Goal: Information Seeking & Learning: Learn about a topic

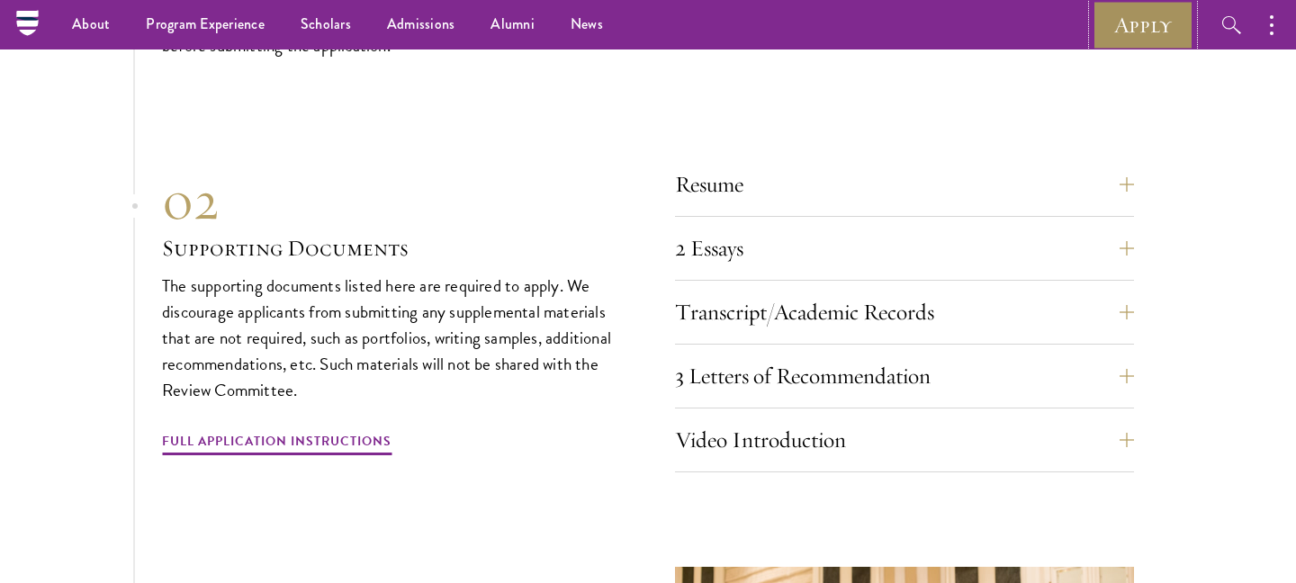
click at [1163, 33] on link "Apply" at bounding box center [1143, 25] width 101 height 50
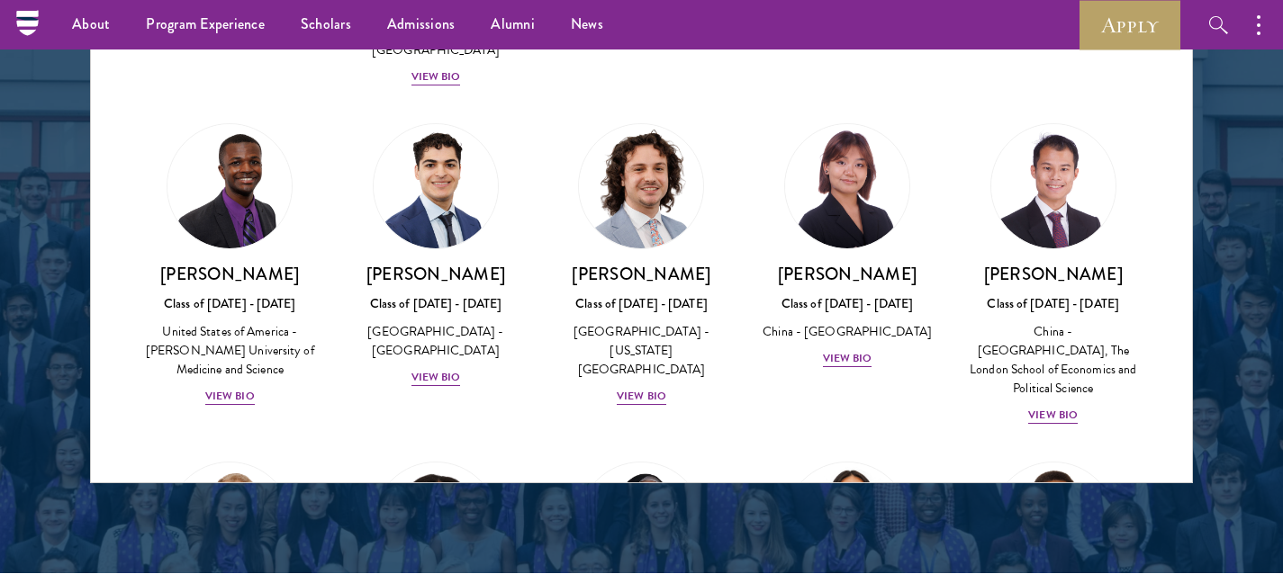
scroll to position [3221, 0]
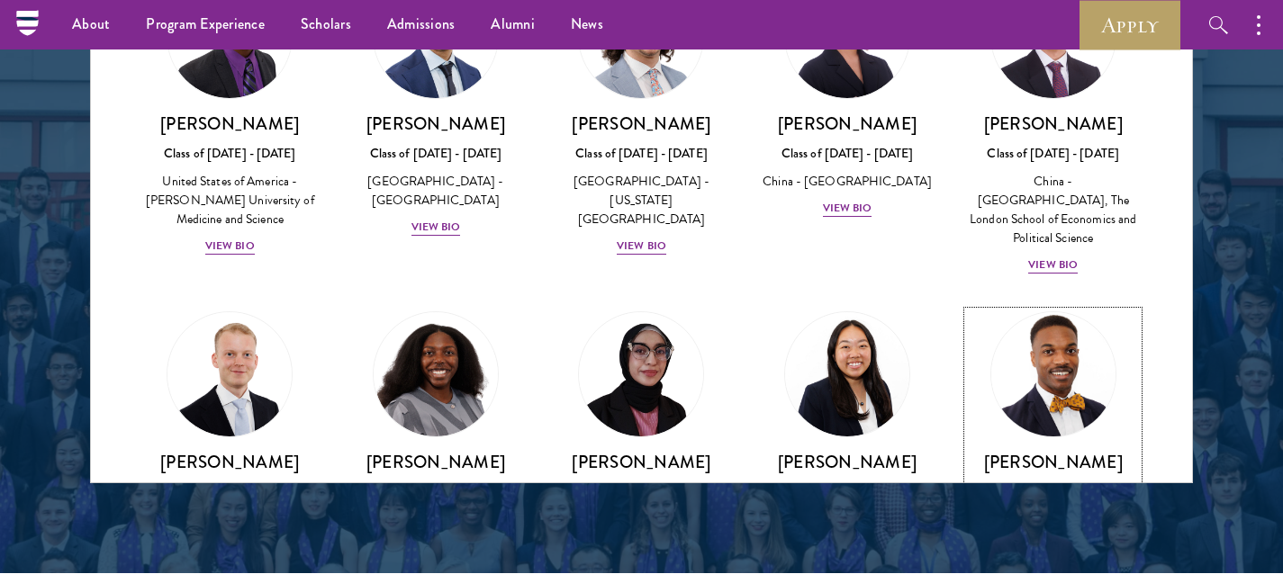
click at [1073, 307] on img at bounding box center [1053, 375] width 137 height 137
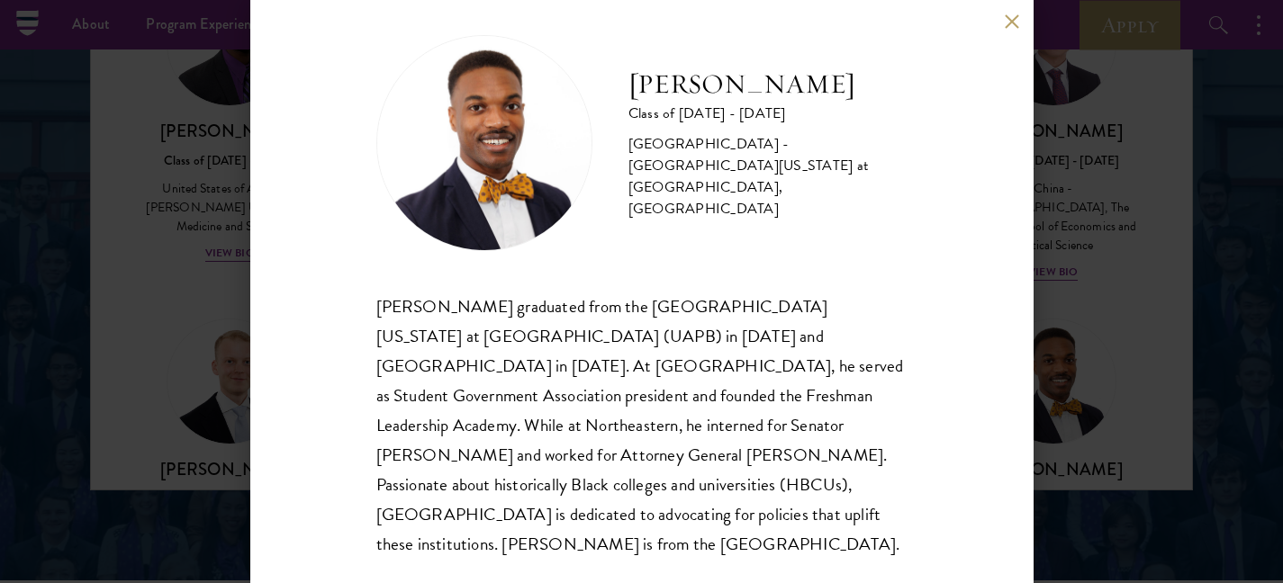
scroll to position [19, 0]
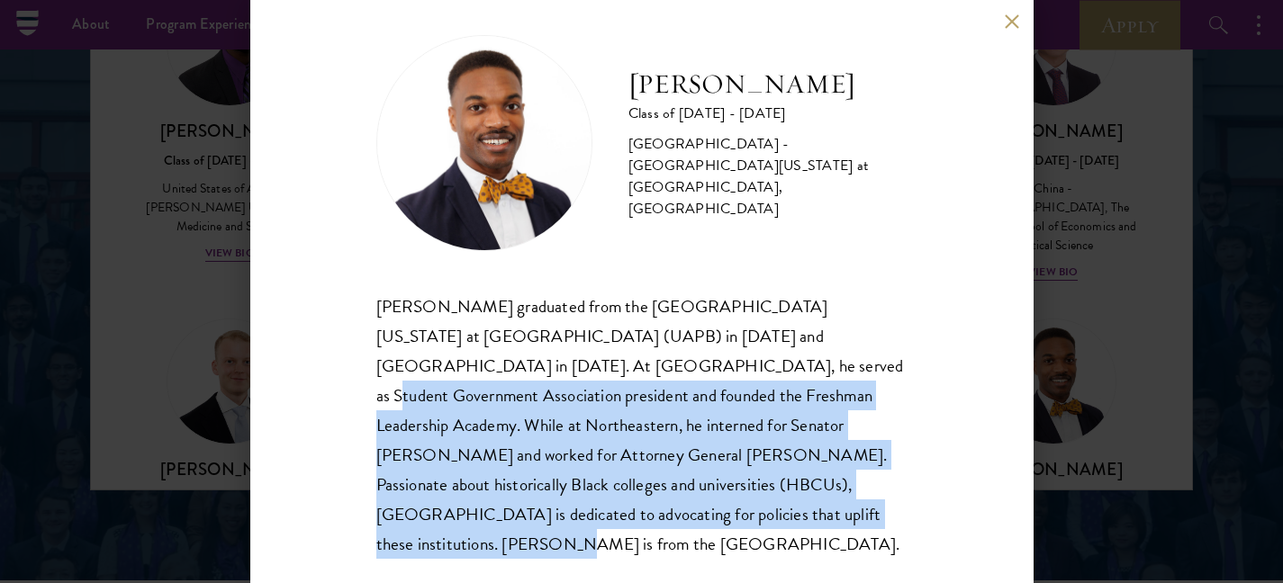
drag, startPoint x: 623, startPoint y: 372, endPoint x: 836, endPoint y: 508, distance: 252.9
click at [838, 509] on div "Leon Jones III graduated from the University of Arkansas at Pine Bluff (UAPB) i…" at bounding box center [641, 425] width 531 height 267
click at [835, 508] on div "Leon Jones III graduated from the University of Arkansas at Pine Bluff (UAPB) i…" at bounding box center [641, 425] width 531 height 267
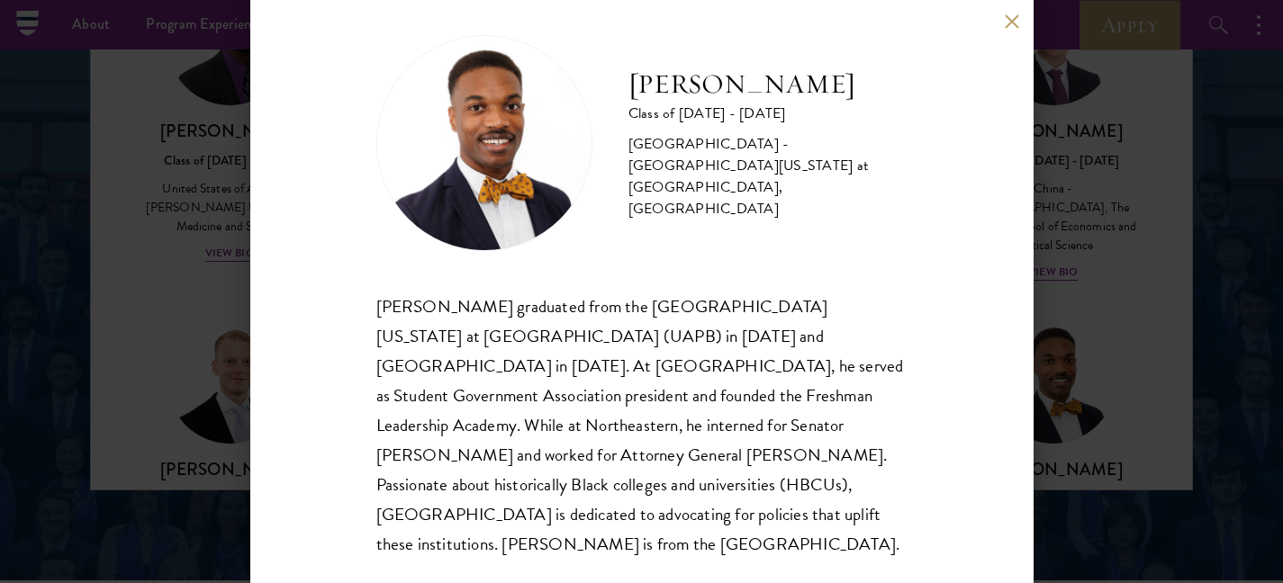
click at [1089, 399] on div "Leon Jones Class of 2025 - 2026 United States of America - University of Arkans…" at bounding box center [641, 291] width 1283 height 583
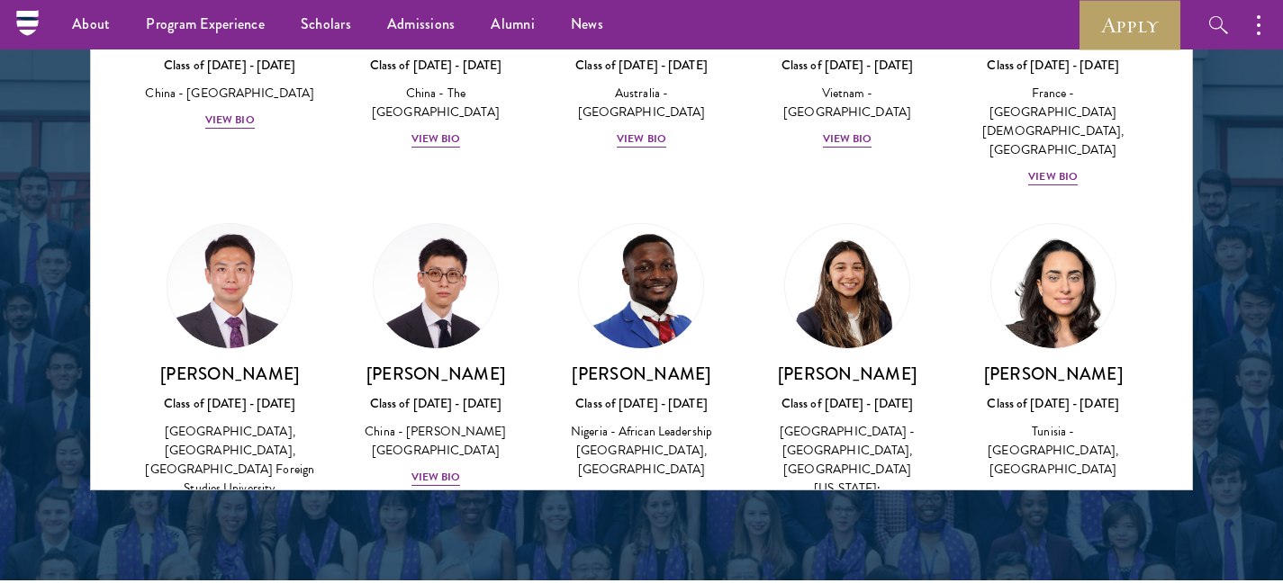
scroll to position [5347, 0]
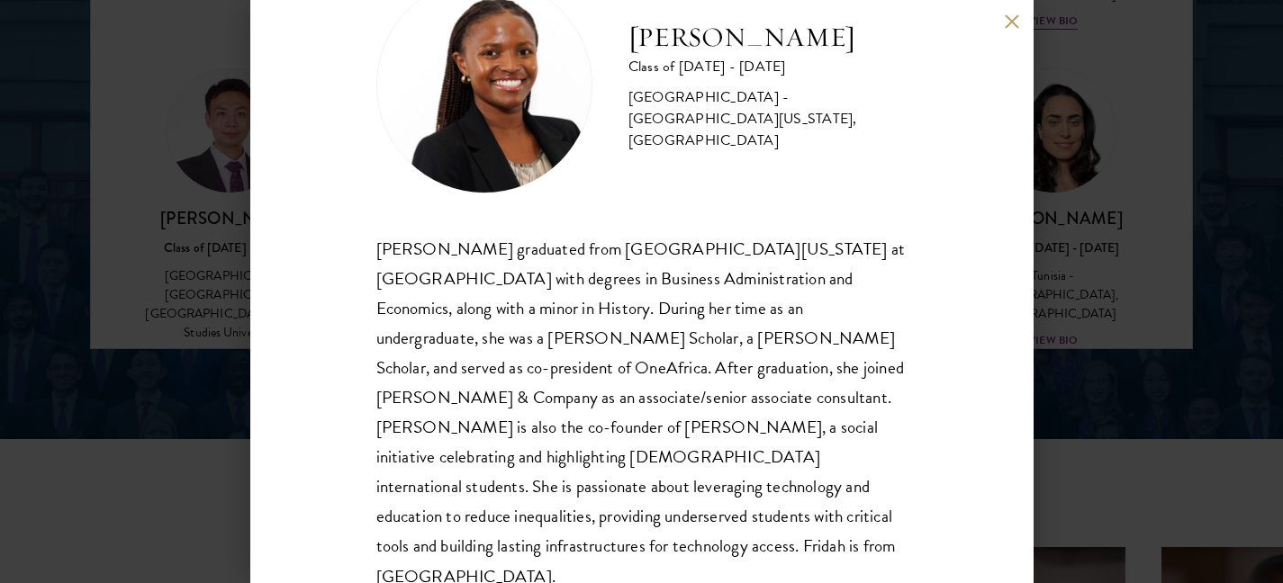
scroll to position [78, 0]
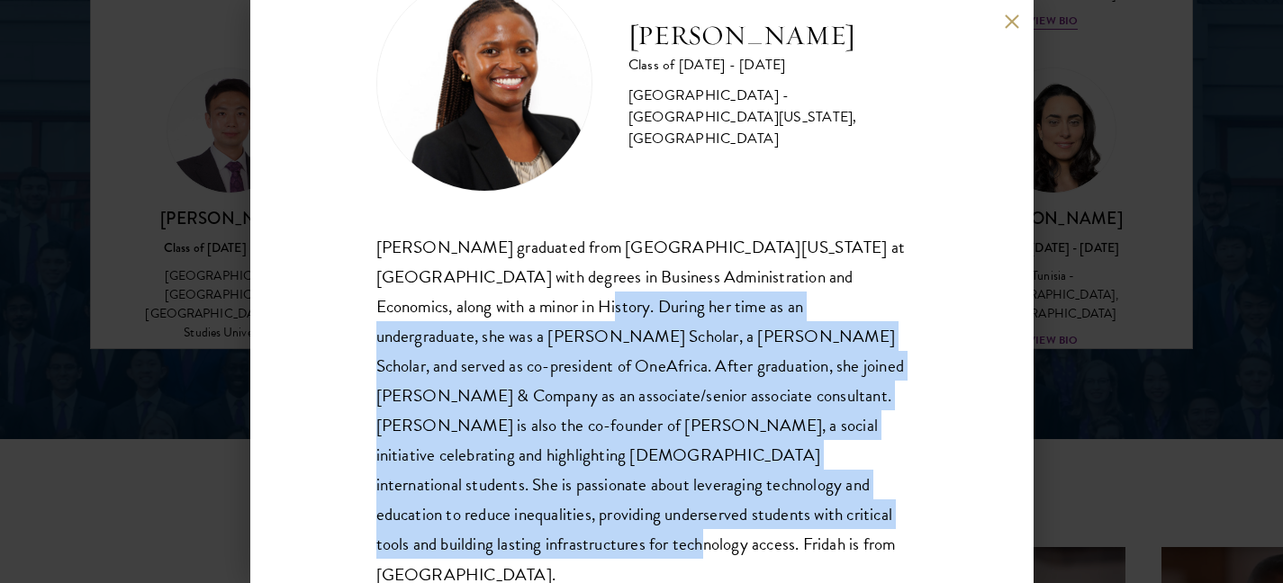
drag, startPoint x: 454, startPoint y: 311, endPoint x: 858, endPoint y: 509, distance: 450.0
click at [858, 509] on div "Fridah Mbwaya graduated from University of North Carolina at Chapel Hill with d…" at bounding box center [641, 410] width 531 height 357
click at [858, 510] on div "Fridah Mbwaya graduated from University of North Carolina at Chapel Hill with d…" at bounding box center [641, 410] width 531 height 357
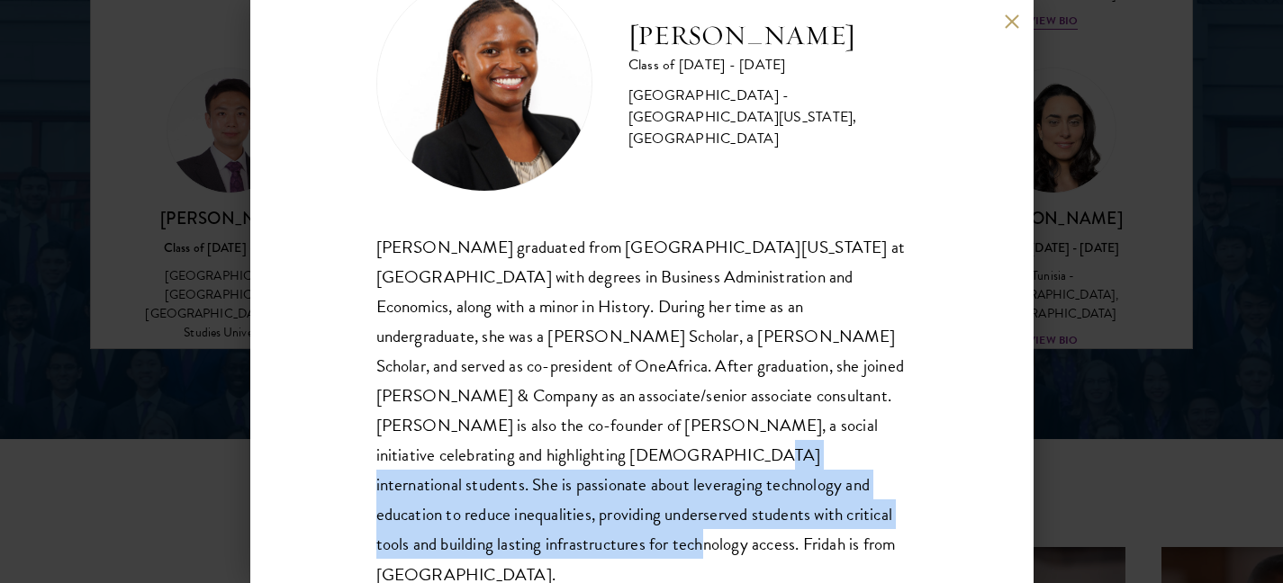
drag, startPoint x: 856, startPoint y: 511, endPoint x: 541, endPoint y: 457, distance: 319.6
click at [434, 458] on div "Fridah Mbwaya graduated from University of North Carolina at Chapel Hill with d…" at bounding box center [641, 410] width 531 height 357
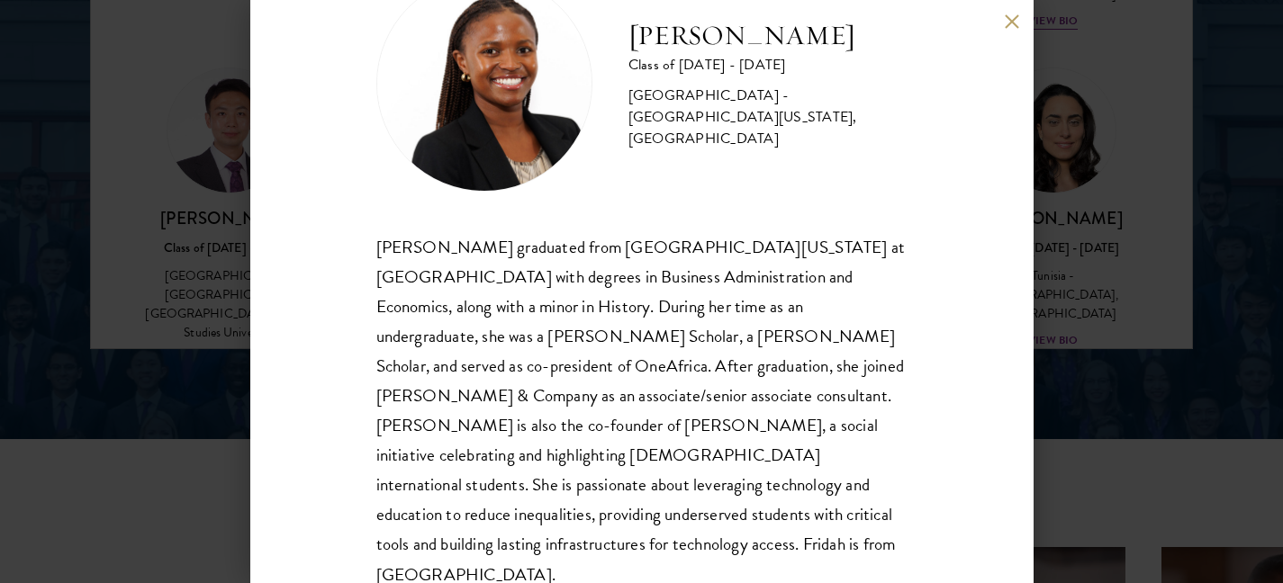
click at [693, 460] on div "Fridah Mbwaya graduated from University of North Carolina at Chapel Hill with d…" at bounding box center [641, 410] width 531 height 357
click at [999, 266] on div "Fridah Mbwaya Class of 2025 - 2026 Kenya - University of North Carolina, Chapel…" at bounding box center [641, 291] width 783 height 583
click at [1073, 179] on div "Fridah Mbwaya Class of 2025 - 2026 Kenya - University of North Carolina, Chapel…" at bounding box center [641, 291] width 1283 height 583
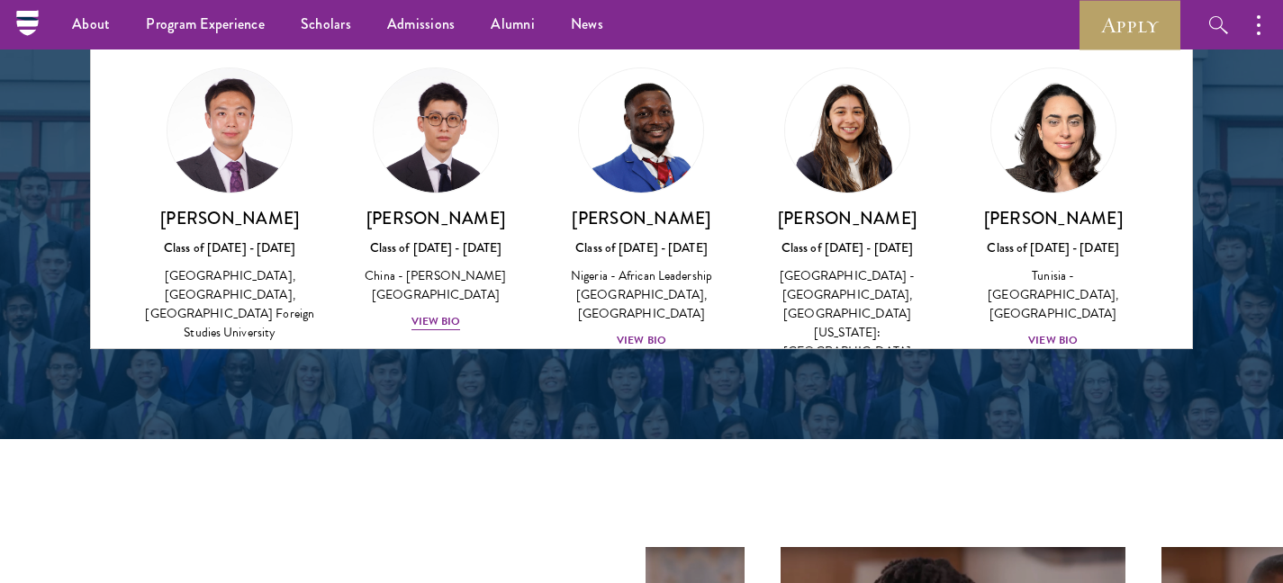
scroll to position [2514, 0]
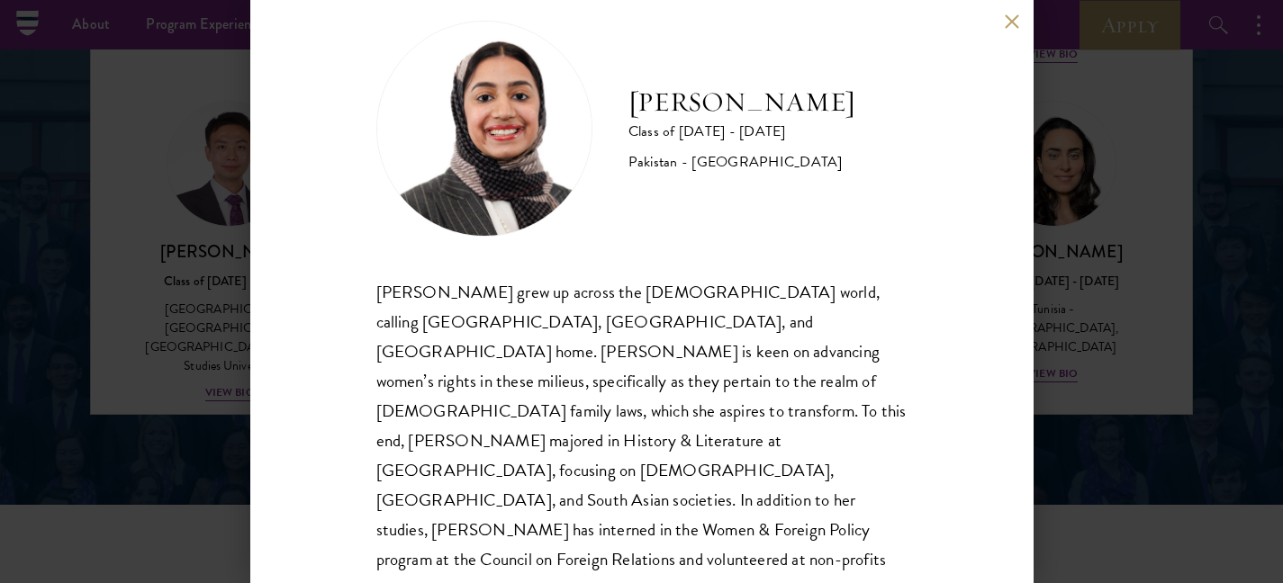
scroll to position [49, 0]
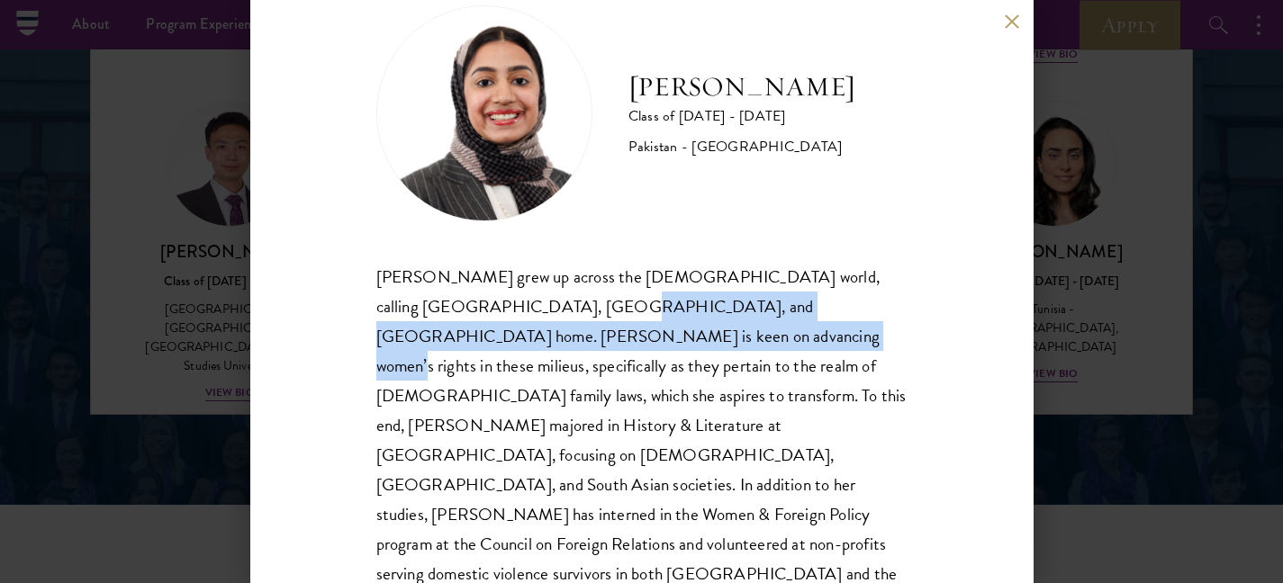
drag, startPoint x: 501, startPoint y: 303, endPoint x: 566, endPoint y: 334, distance: 71.7
click at [566, 334] on div "Imaan Mirza grew up across the Muslim world, calling Pakistan, Egypt, and Saudi…" at bounding box center [641, 440] width 531 height 357
click at [486, 366] on div "Imaan Mirza grew up across the Muslim world, calling Pakistan, Egypt, and Saudi…" at bounding box center [641, 440] width 531 height 357
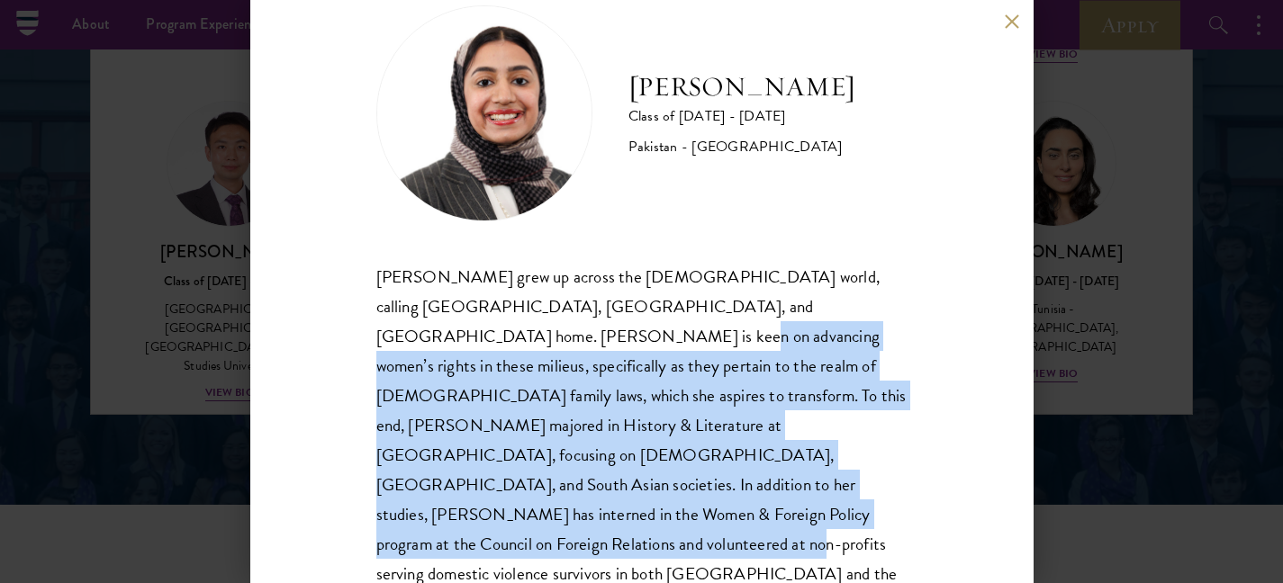
drag, startPoint x: 434, startPoint y: 342, endPoint x: 647, endPoint y: 505, distance: 268.4
click at [647, 505] on div "Imaan Mirza grew up across the Muslim world, calling Pakistan, Egypt, and Saudi…" at bounding box center [641, 440] width 531 height 357
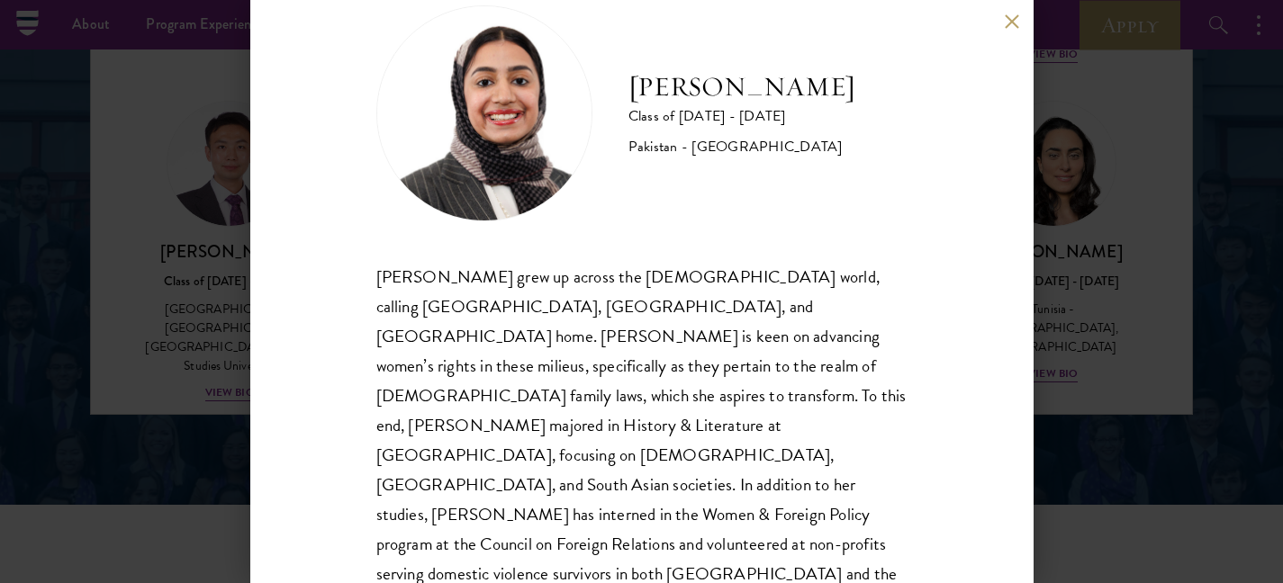
drag, startPoint x: 1117, startPoint y: 330, endPoint x: 641, endPoint y: 91, distance: 533.0
click at [1117, 330] on div "Imaan Mirza Class of 2025 - 2026 Pakistan - Harvard University Imaan Mirza grew…" at bounding box center [641, 291] width 1283 height 583
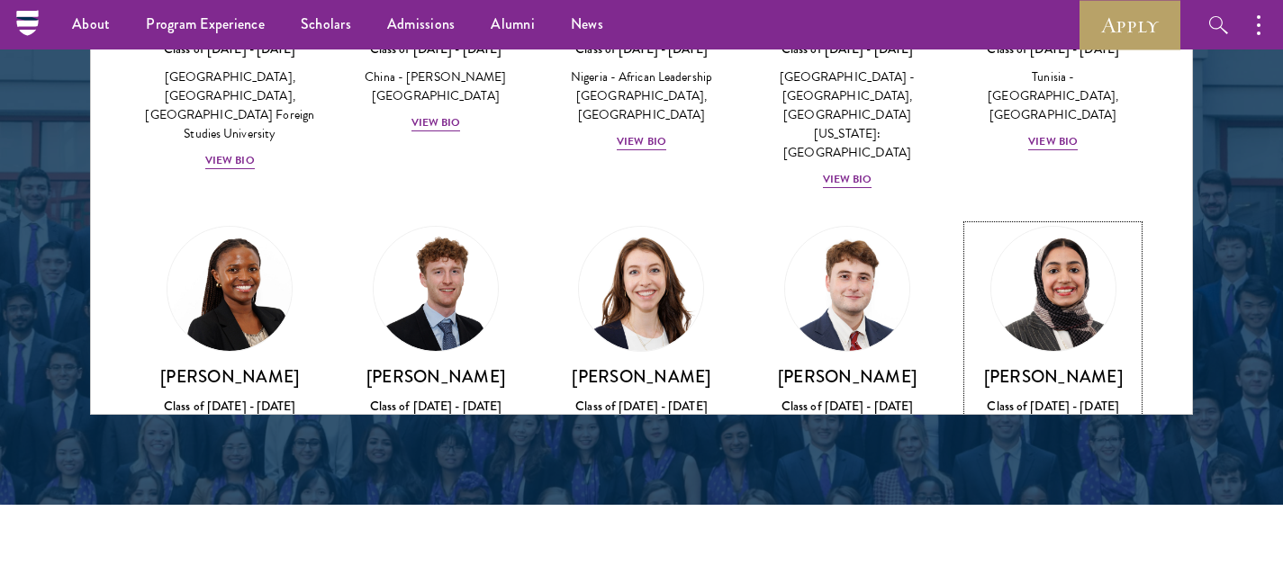
scroll to position [5261, 0]
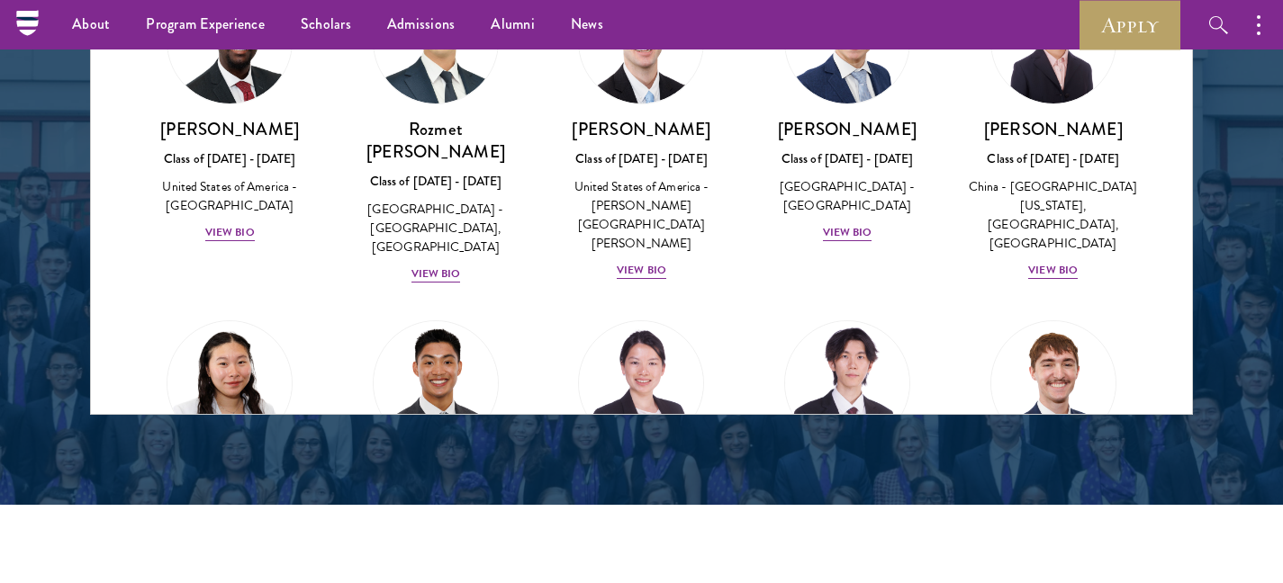
scroll to position [8209, 0]
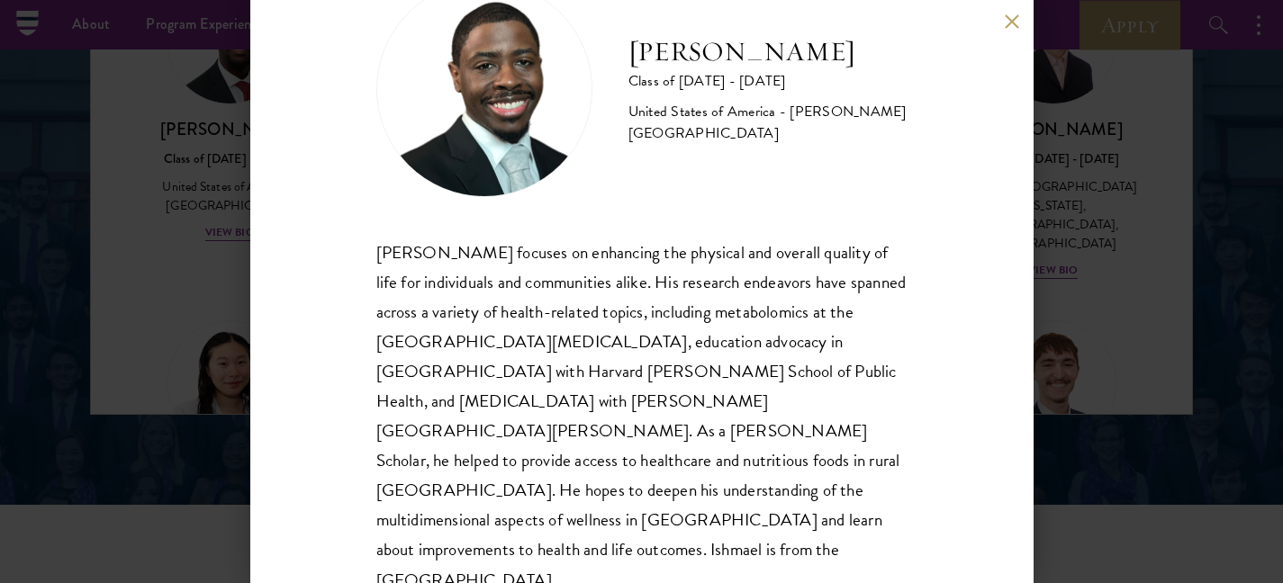
scroll to position [78, 0]
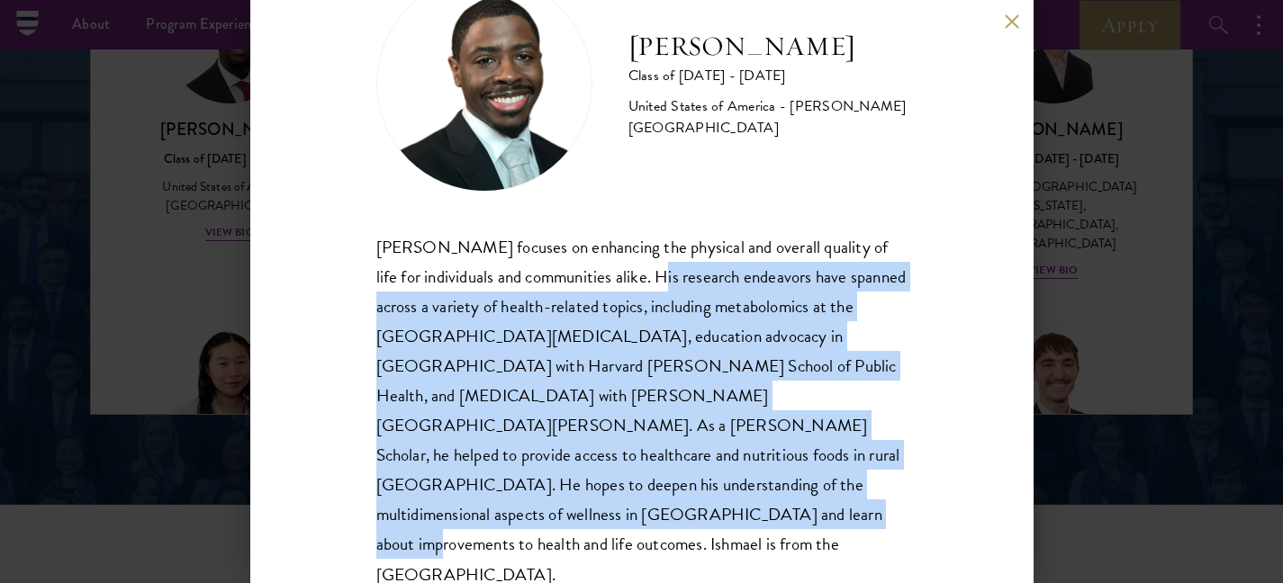
drag, startPoint x: 651, startPoint y: 276, endPoint x: 737, endPoint y: 504, distance: 243.6
click at [737, 504] on div "Ishmael Williams focuses on enhancing the physical and overall quality of life …" at bounding box center [641, 410] width 531 height 357
click at [736, 504] on div "Ishmael Williams focuses on enhancing the physical and overall quality of life …" at bounding box center [641, 410] width 531 height 357
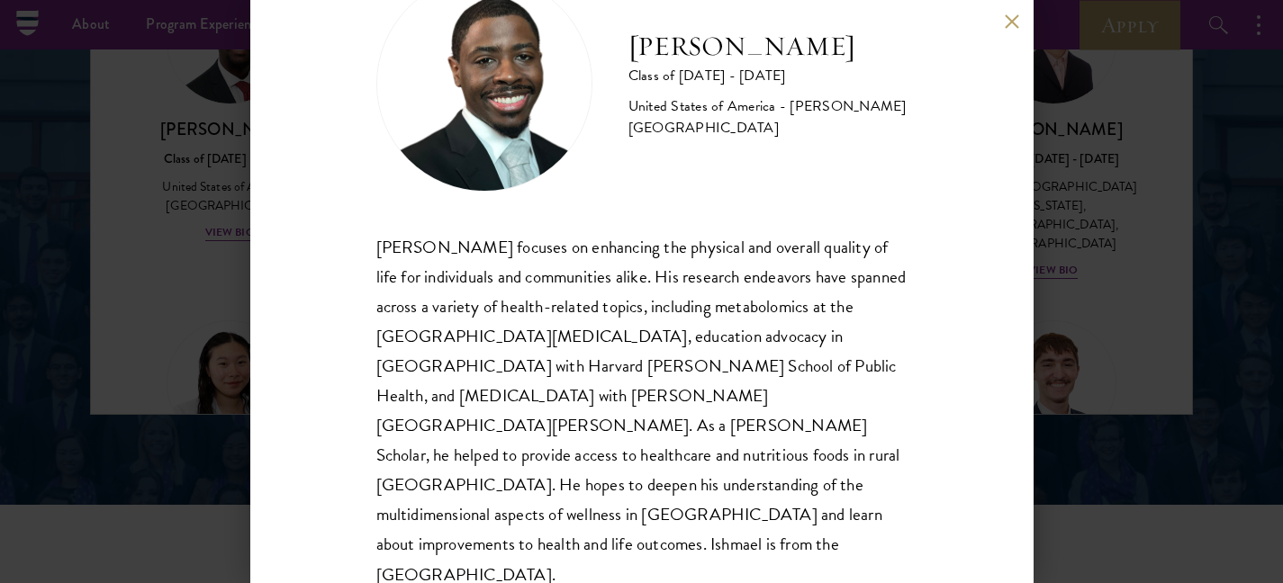
click at [1165, 368] on div "Ishmael Williams Class of 2025 - 2026 United States of America - Howard Univers…" at bounding box center [641, 291] width 1283 height 583
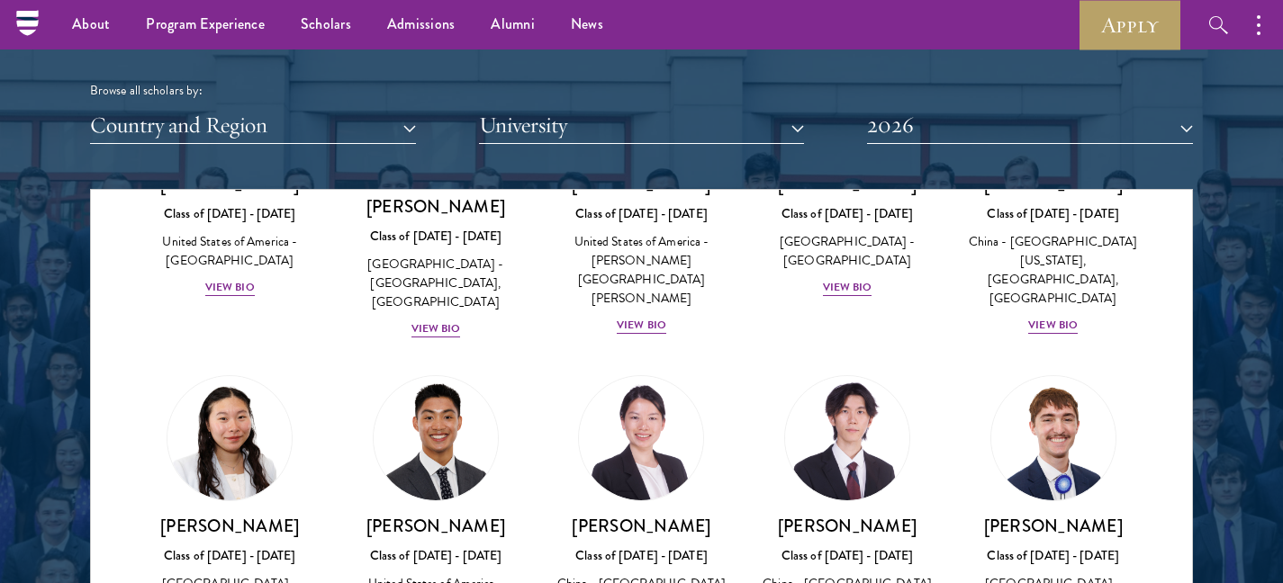
scroll to position [8383, 0]
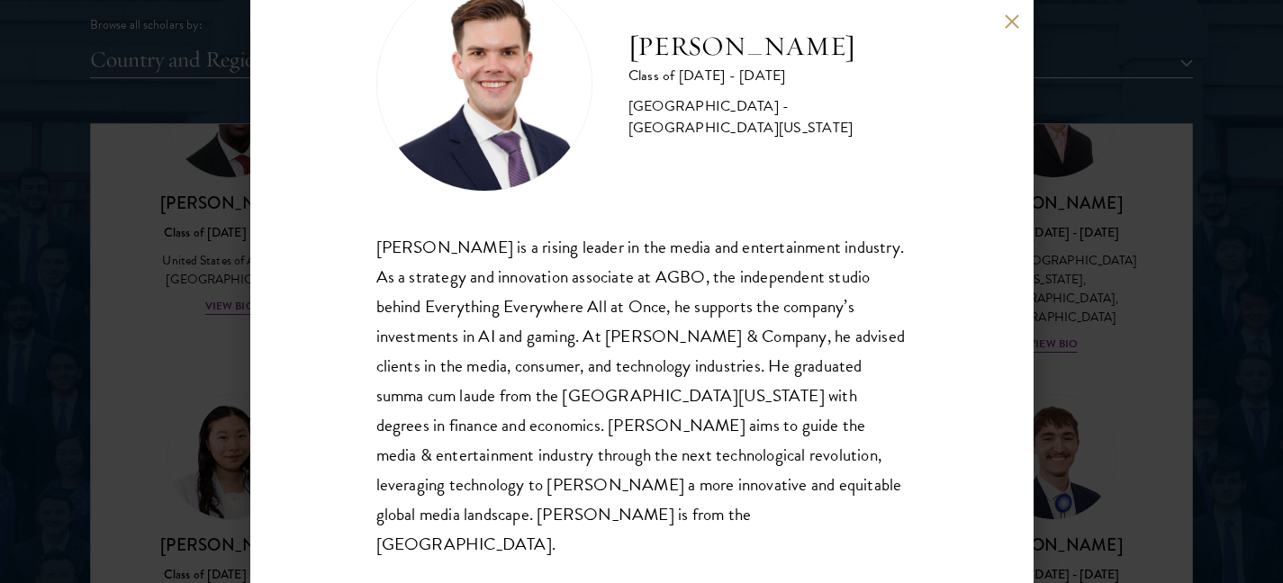
scroll to position [2262, 0]
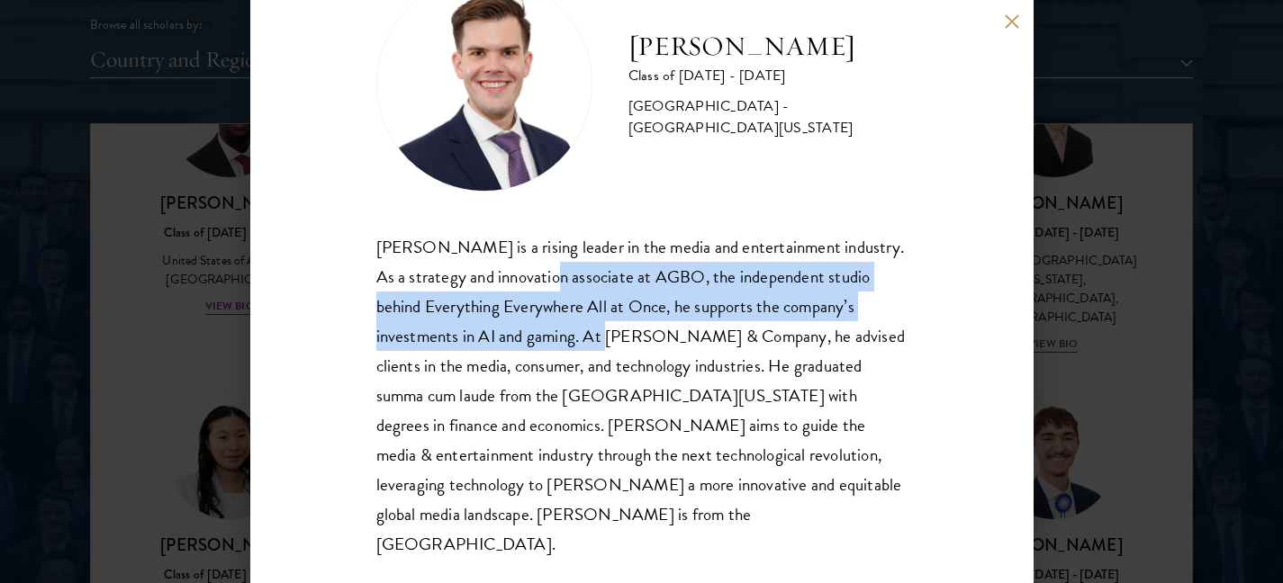
drag, startPoint x: 538, startPoint y: 278, endPoint x: 586, endPoint y: 340, distance: 78.3
click at [586, 340] on div "Garrett Williams is a rising leader in the media and entertainment industry. As…" at bounding box center [641, 396] width 531 height 328
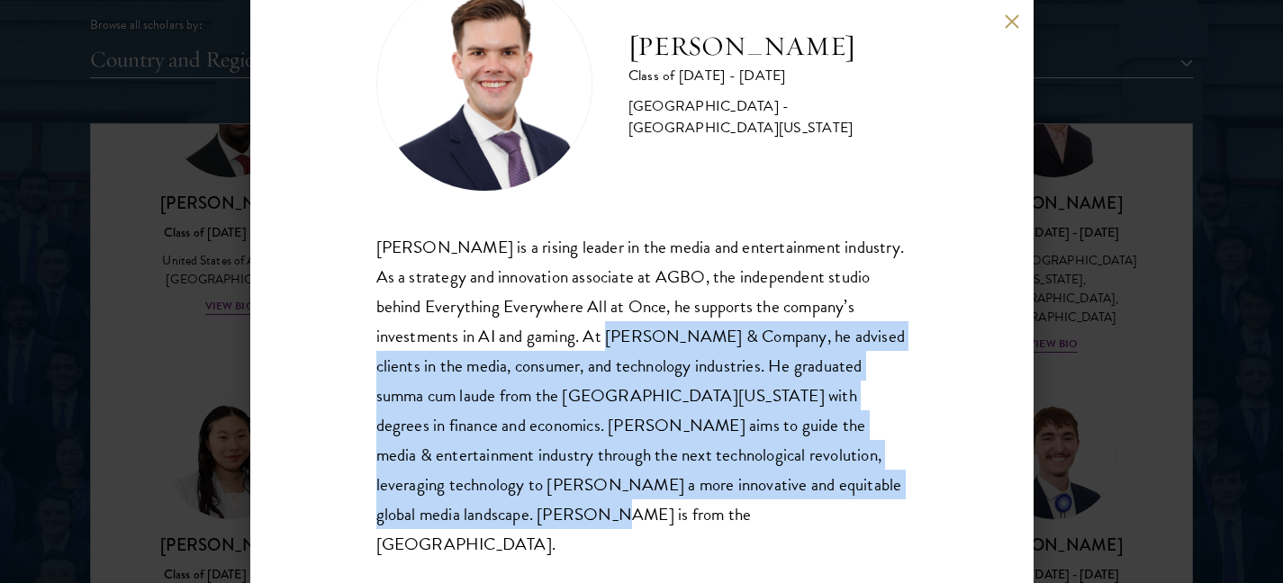
drag, startPoint x: 587, startPoint y: 337, endPoint x: 686, endPoint y: 521, distance: 209.4
click at [686, 521] on div "Garrett Williams is a rising leader in the media and entertainment industry. As…" at bounding box center [641, 396] width 531 height 328
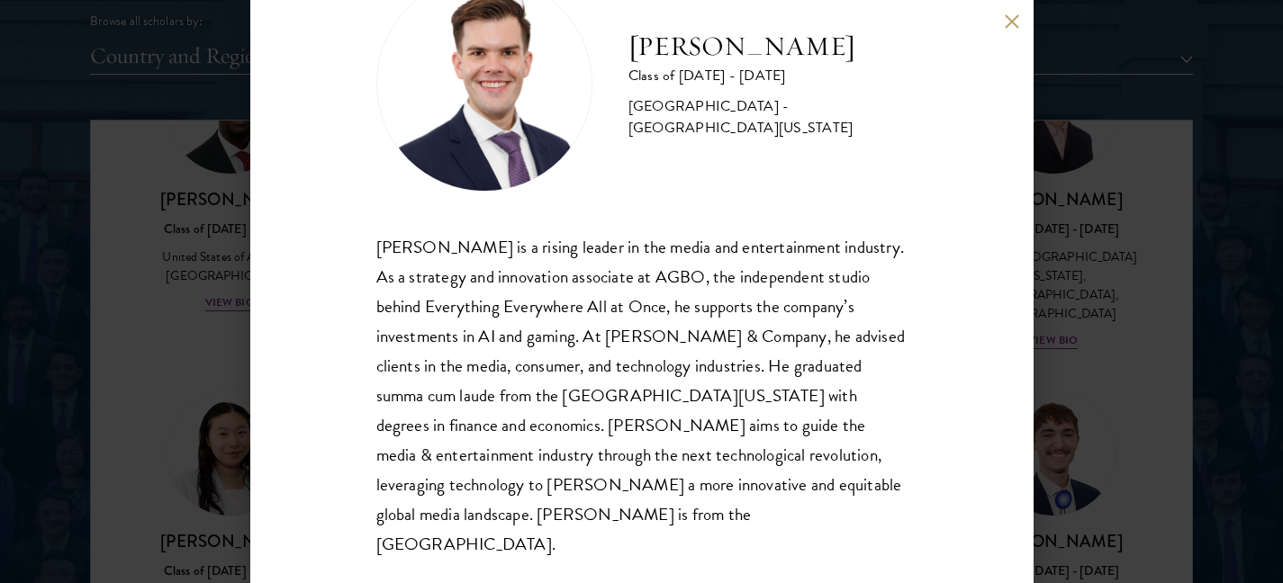
scroll to position [2269, 0]
click at [1009, 19] on button at bounding box center [1011, 21] width 15 height 15
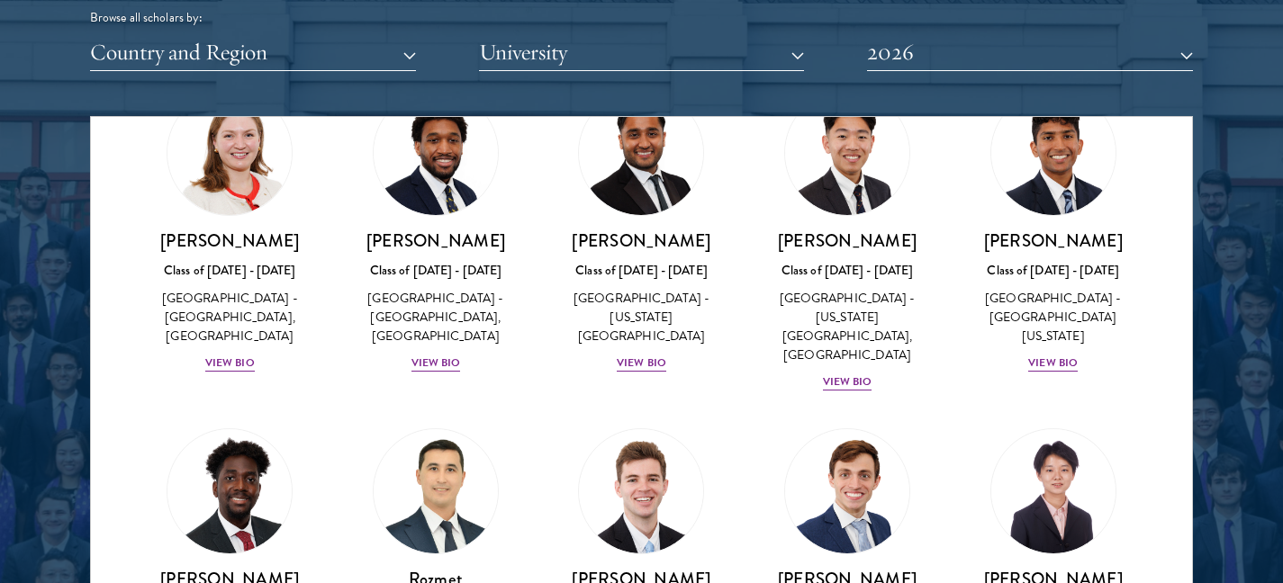
scroll to position [7965, 0]
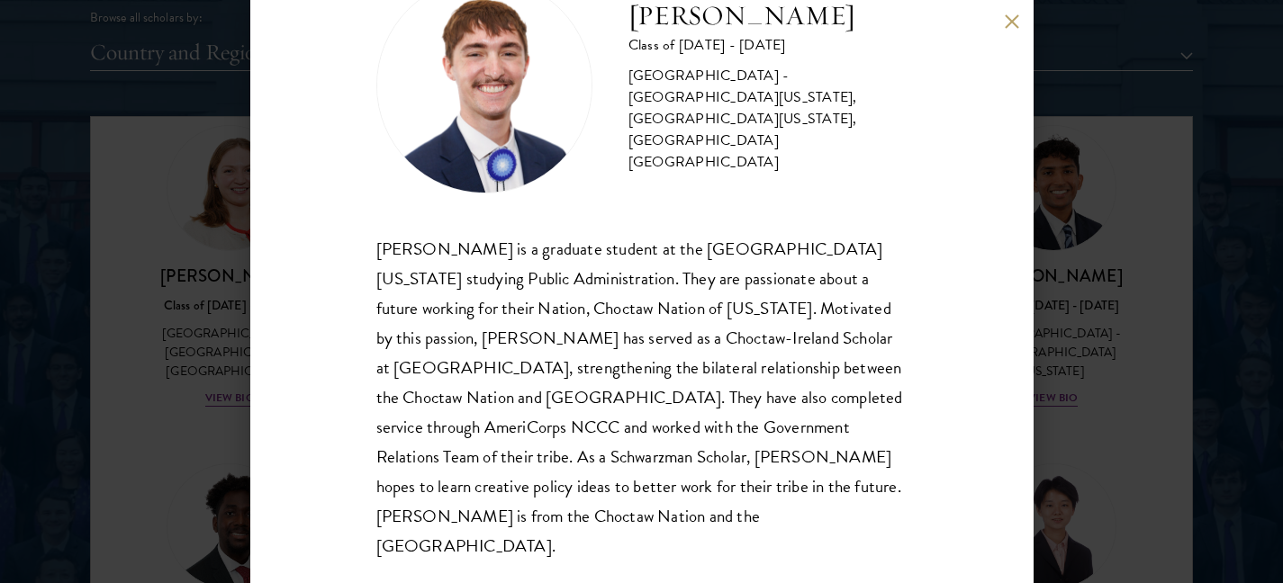
scroll to position [78, 0]
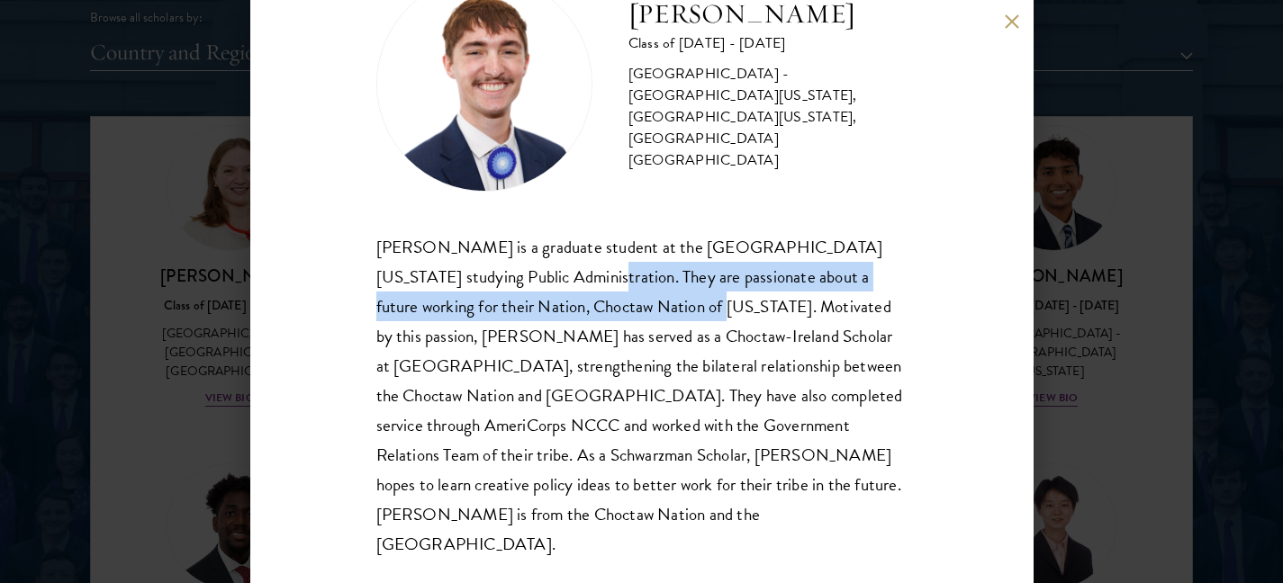
drag, startPoint x: 519, startPoint y: 272, endPoint x: 632, endPoint y: 303, distance: 116.8
click at [628, 302] on div "Austin West is a graduate student at the University of Oklahoma studying Public…" at bounding box center [641, 396] width 531 height 328
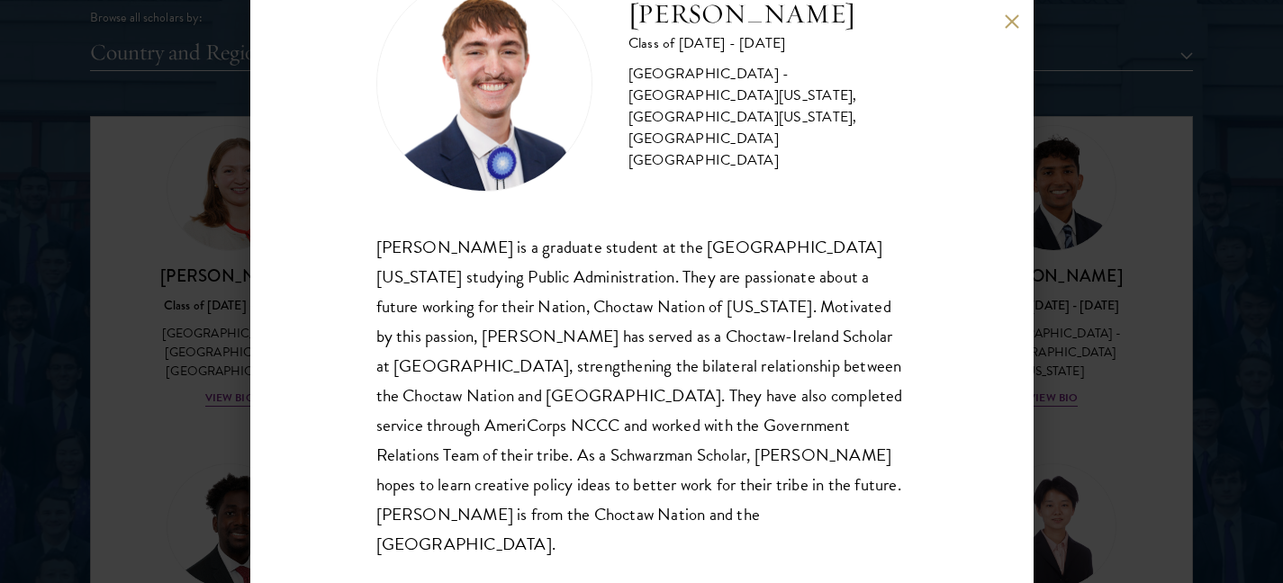
click at [650, 308] on div "Austin West is a graduate student at the University of Oklahoma studying Public…" at bounding box center [641, 396] width 531 height 328
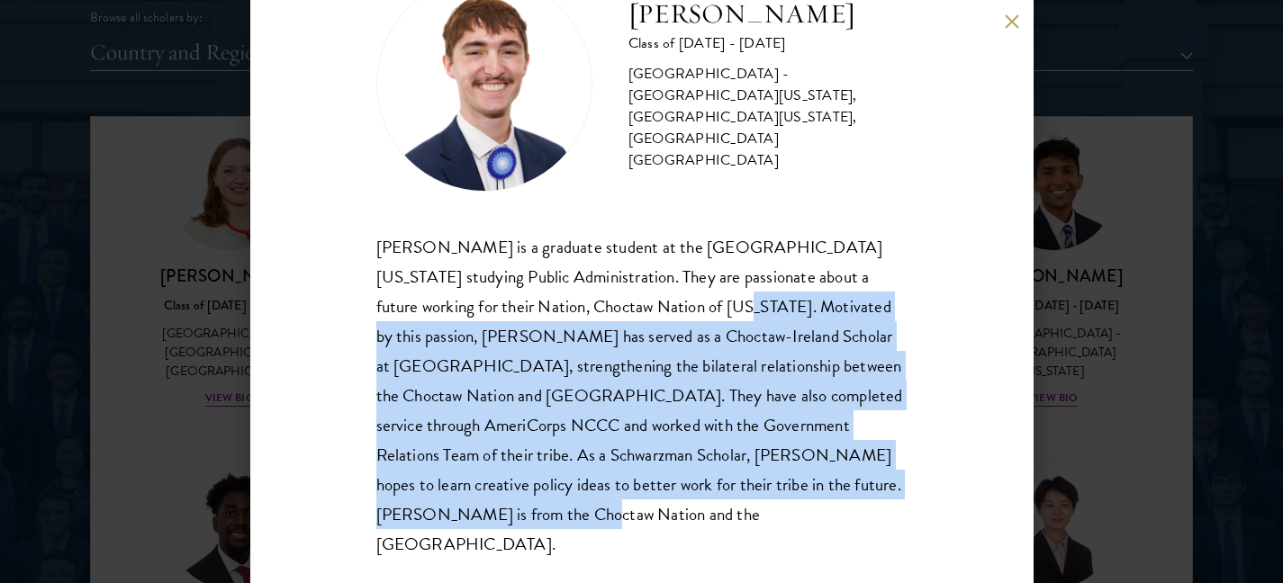
drag, startPoint x: 643, startPoint y: 305, endPoint x: 660, endPoint y: 518, distance: 213.1
click at [661, 518] on div "Austin West is a graduate student at the University of Oklahoma studying Public…" at bounding box center [641, 396] width 531 height 328
click at [660, 518] on div "Austin West is a graduate student at the University of Oklahoma studying Public…" at bounding box center [641, 396] width 531 height 328
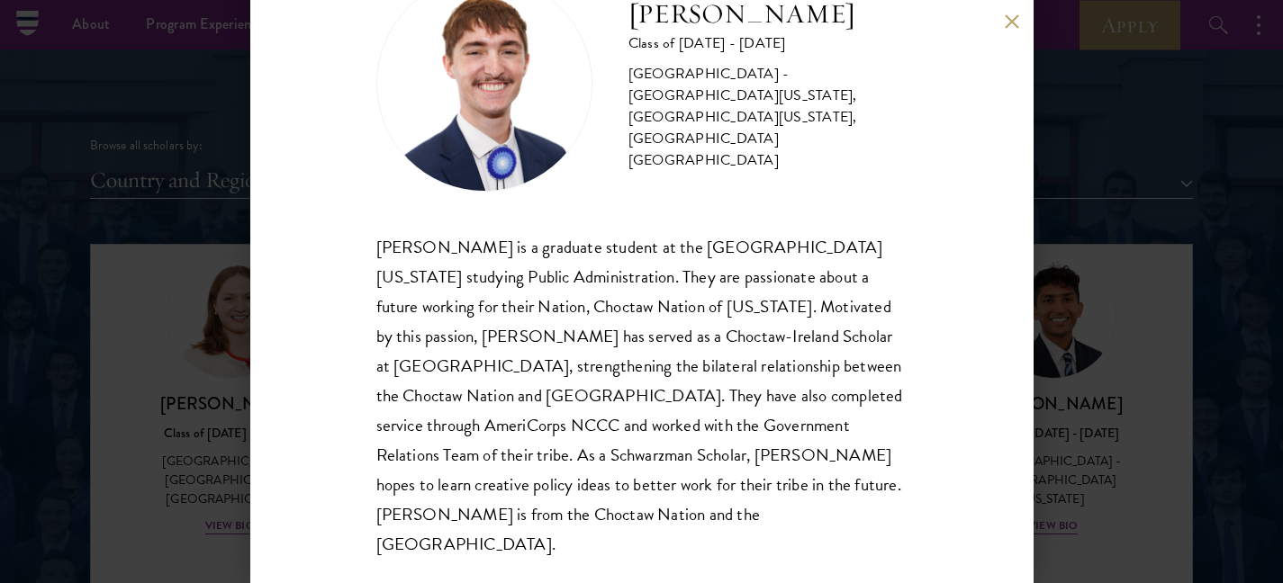
scroll to position [0, 0]
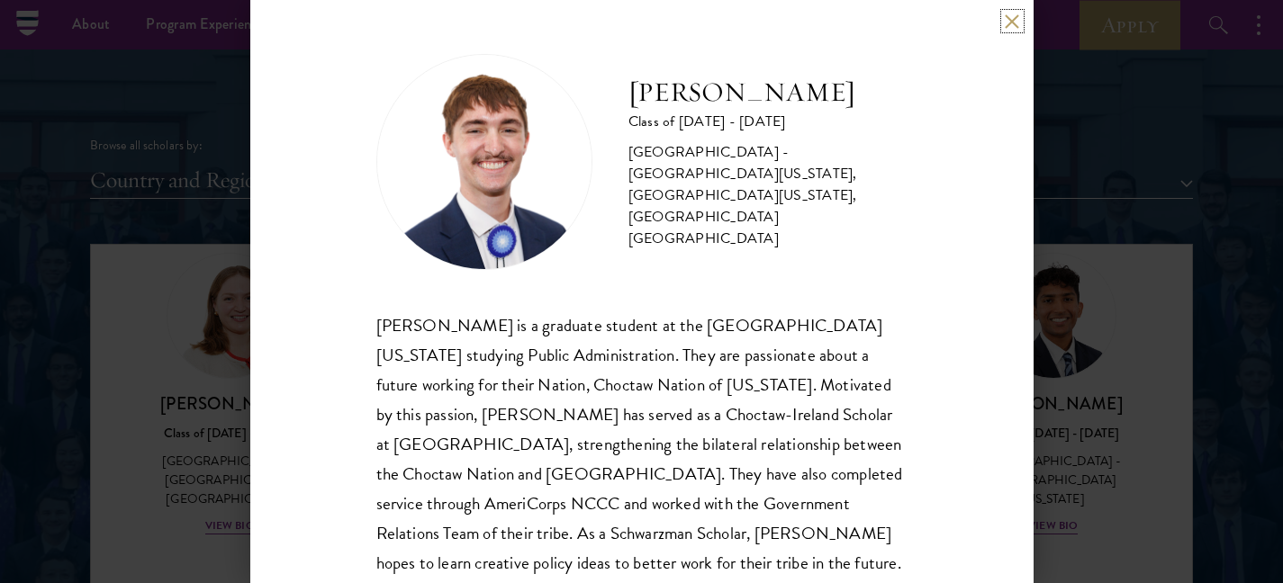
click at [1008, 18] on button at bounding box center [1011, 21] width 15 height 15
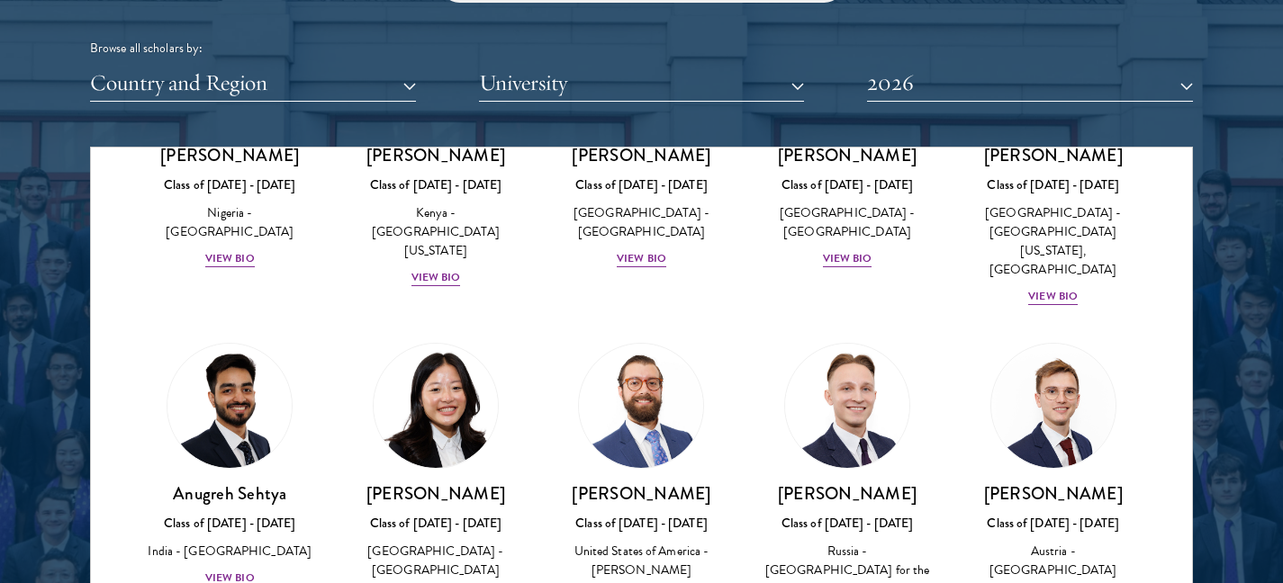
scroll to position [7435, 0]
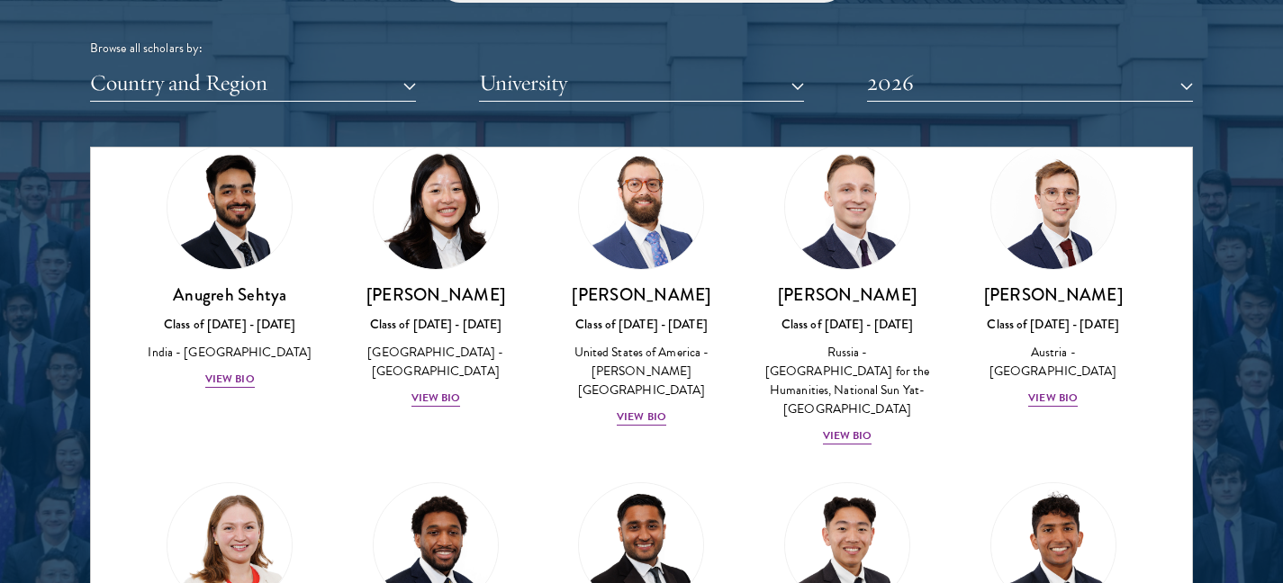
scroll to position [7392, 0]
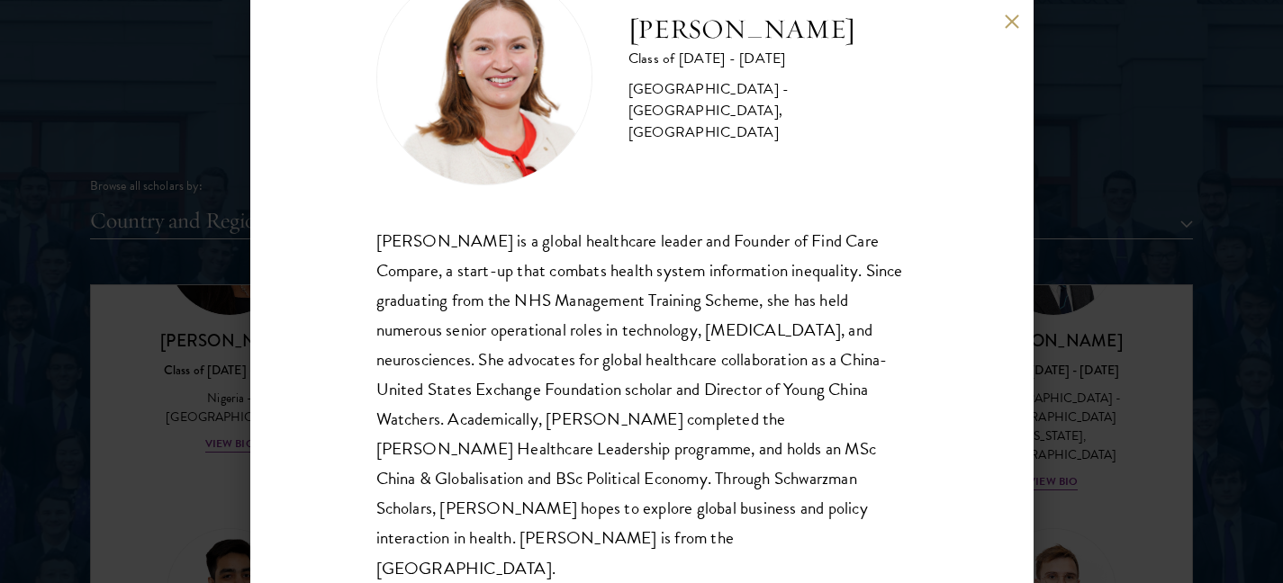
scroll to position [108, 0]
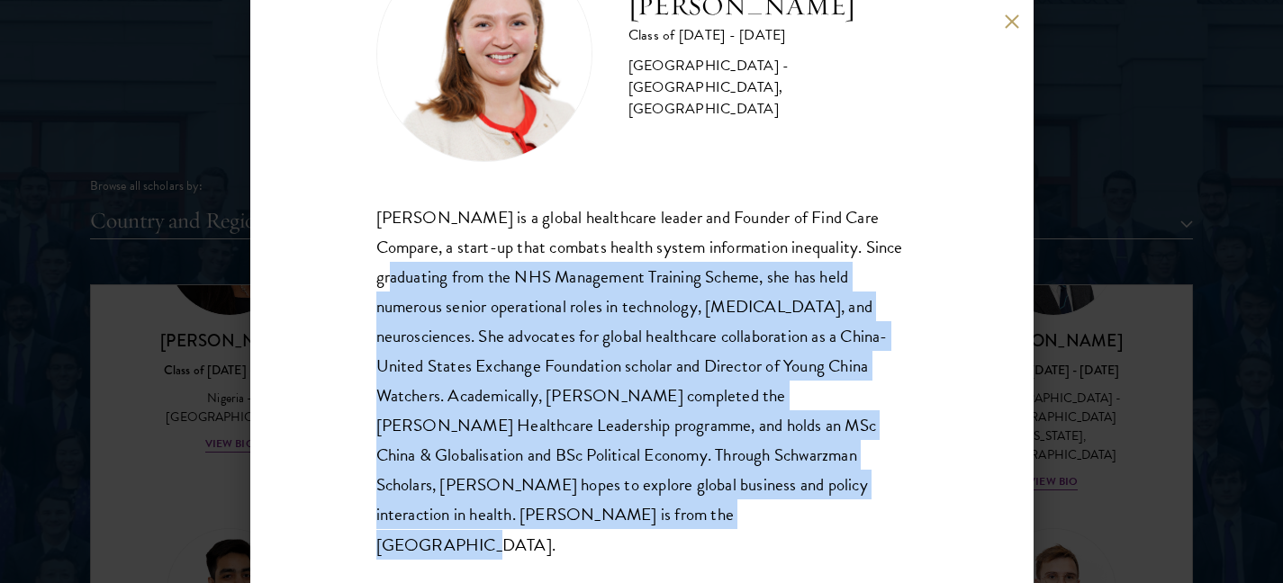
drag, startPoint x: 440, startPoint y: 271, endPoint x: 764, endPoint y: 529, distance: 414.4
click at [761, 532] on div "Roxanne Stevenson-Brown Class of 2025 - 2026 United Kingdom - King's College Lo…" at bounding box center [641, 291] width 783 height 583
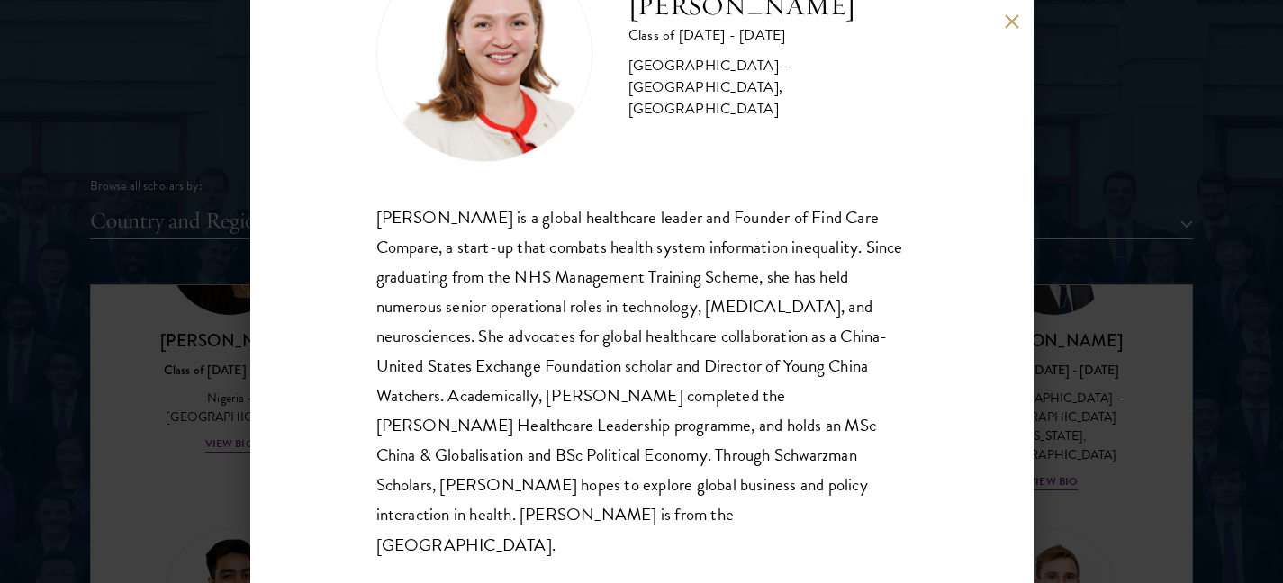
click at [1181, 359] on div "Roxanne Stevenson-Brown Class of 2025 - 2026 United Kingdom - King's College Lo…" at bounding box center [641, 291] width 1283 height 583
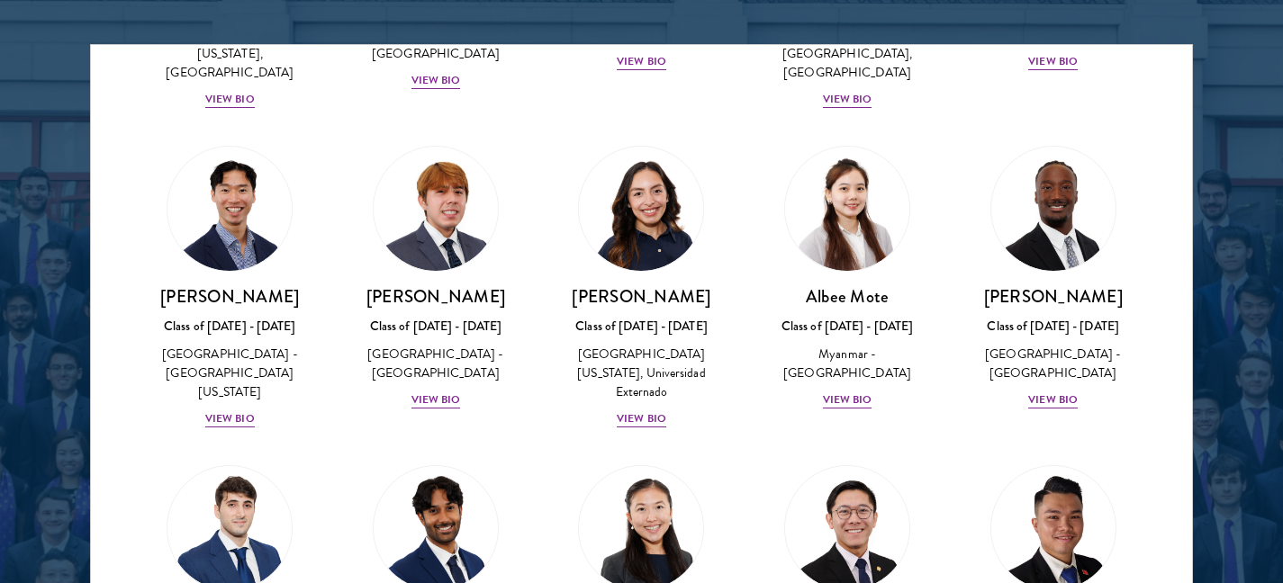
scroll to position [6082, 0]
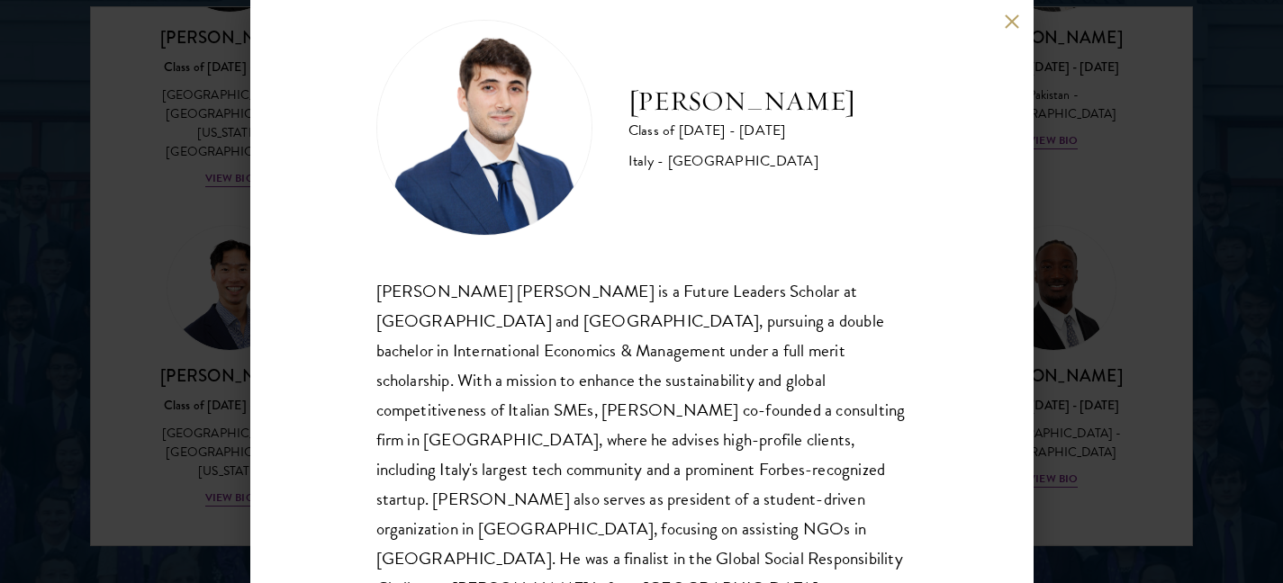
scroll to position [49, 0]
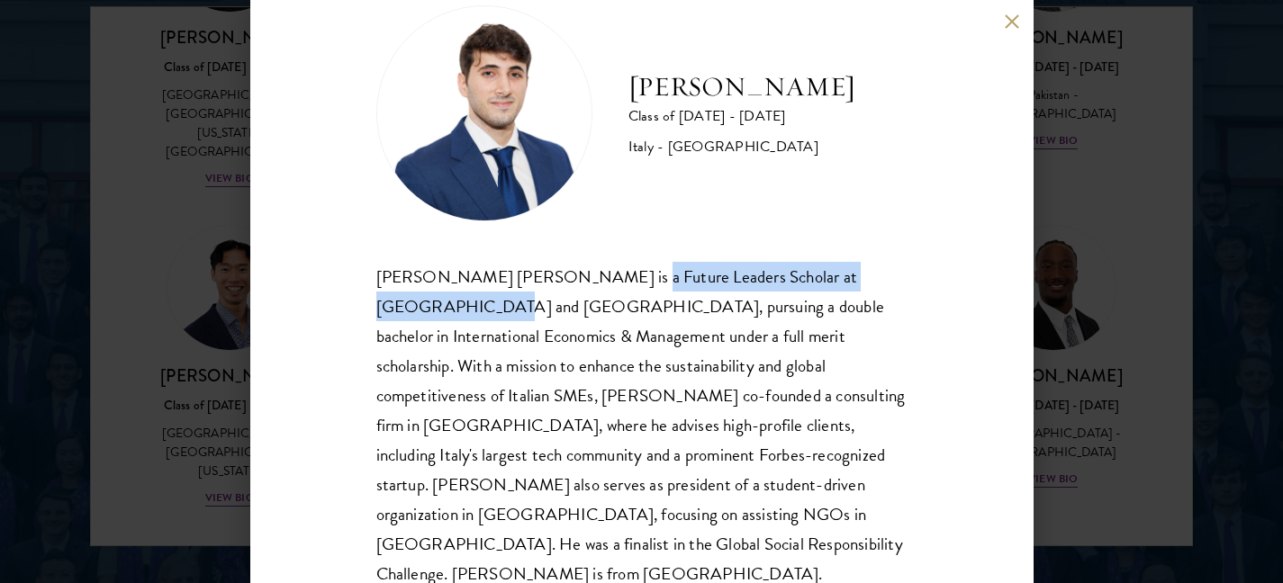
drag, startPoint x: 598, startPoint y: 279, endPoint x: 887, endPoint y: 279, distance: 289.8
click at [887, 279] on div "Federico Alessandro Musso is a Future Leaders Scholar at Peking University and …" at bounding box center [641, 426] width 531 height 328
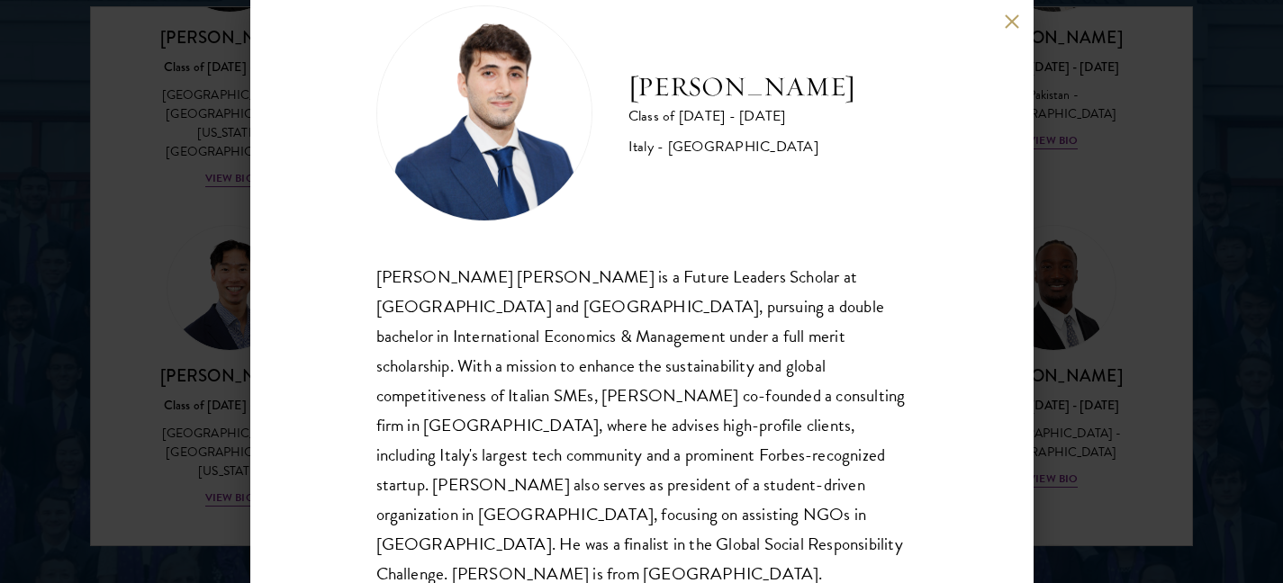
click at [1129, 283] on div "Federico Musso Class of 2025 - 2026 Italy - Bocconi University Federico Alessan…" at bounding box center [641, 291] width 1283 height 583
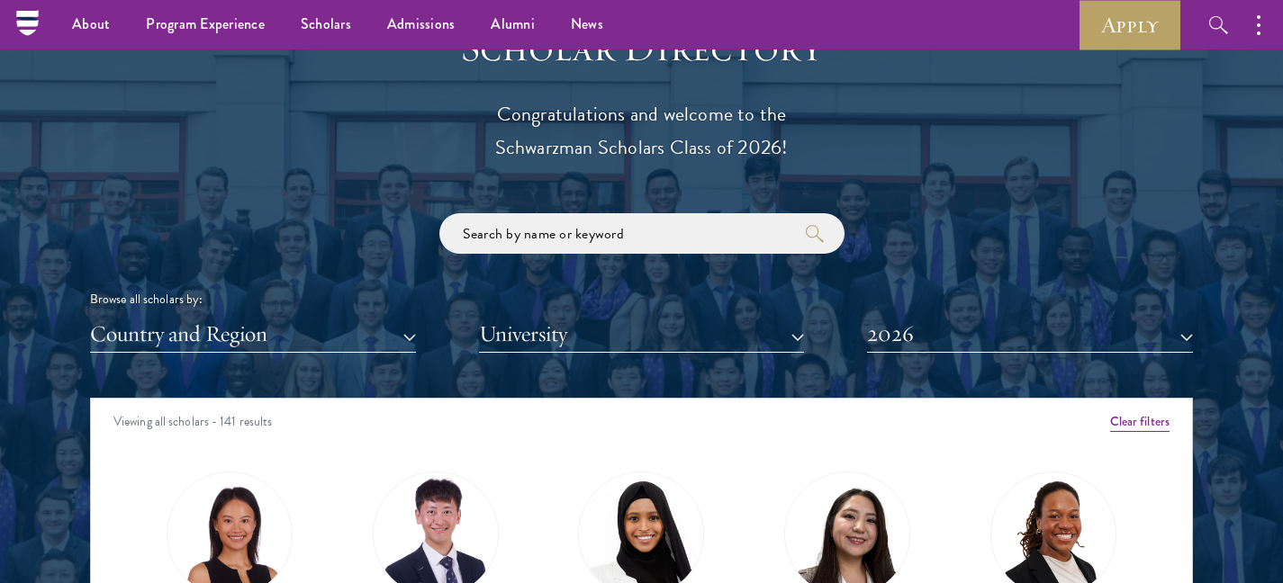
scroll to position [1956, 0]
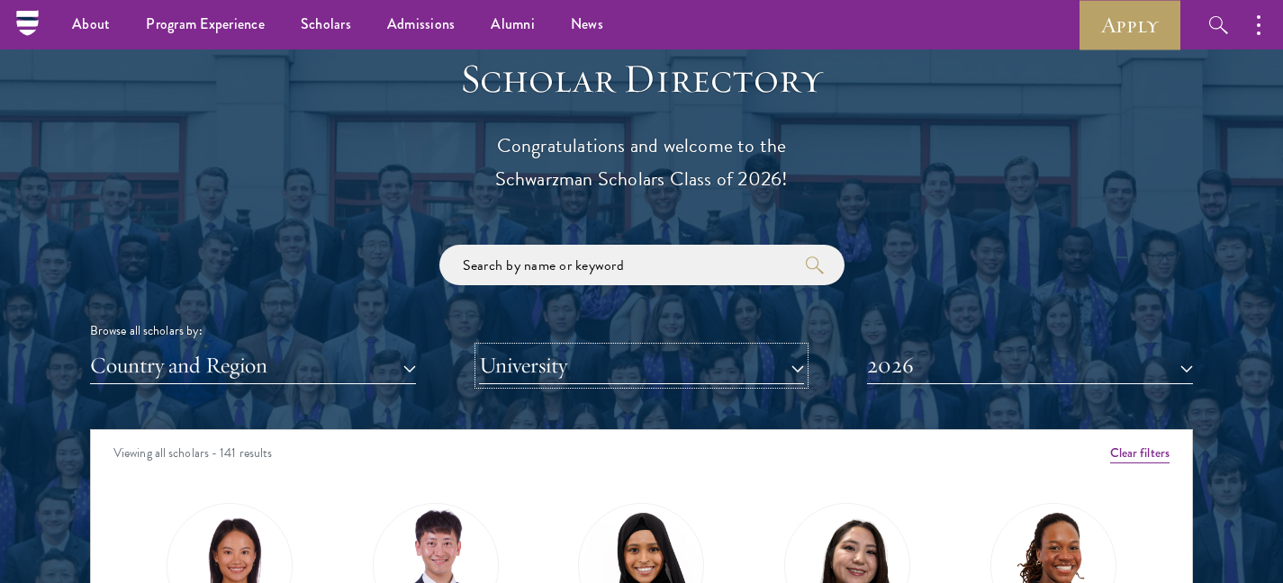
click at [572, 365] on button "University" at bounding box center [642, 365] width 326 height 37
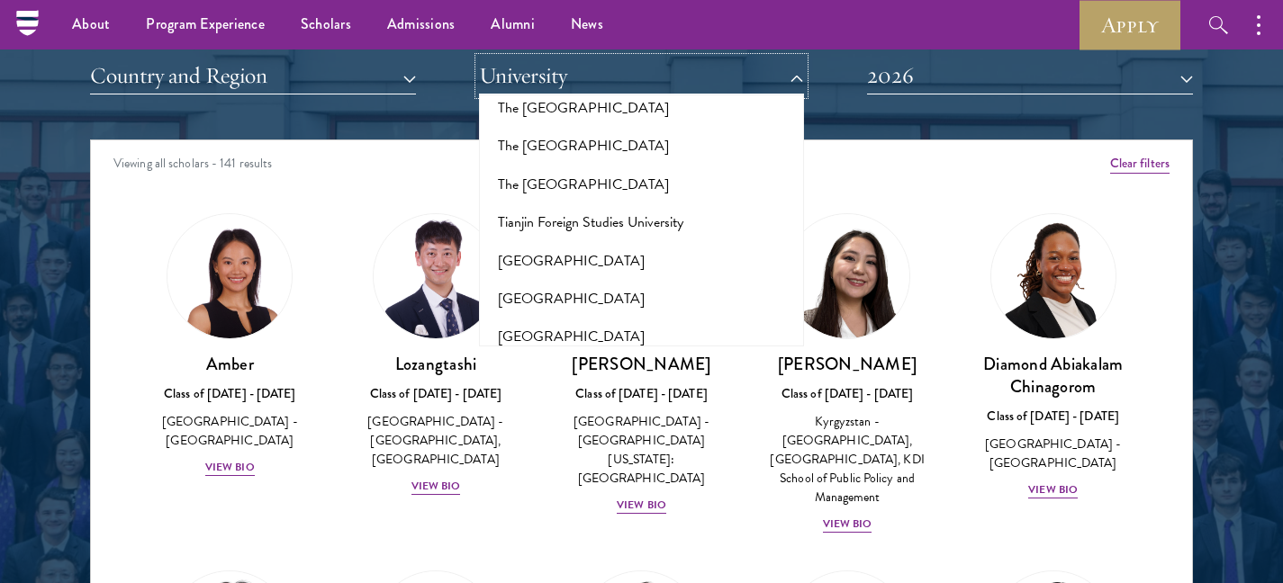
scroll to position [11632, 0]
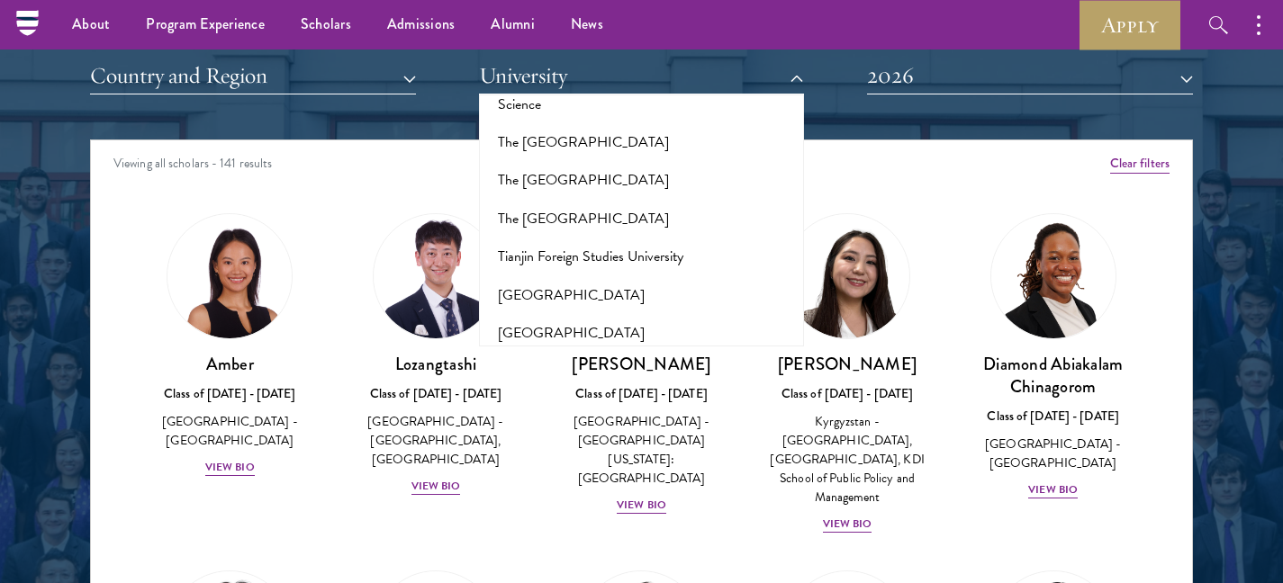
click at [635, 543] on button "[GEOGRAPHIC_DATA]" at bounding box center [641, 562] width 315 height 38
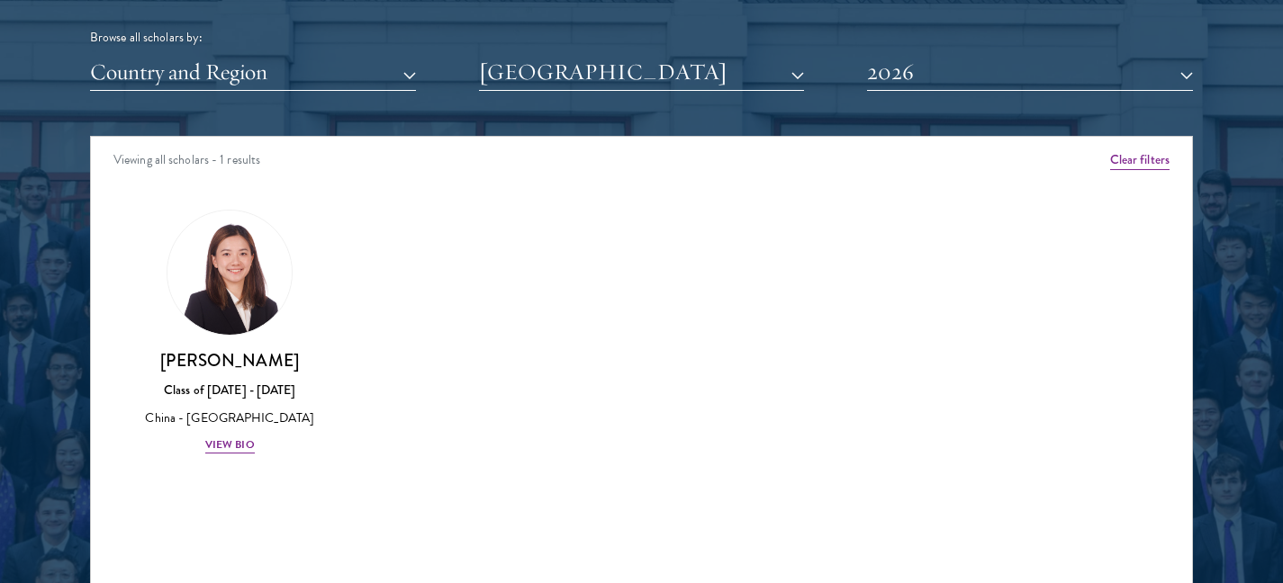
scroll to position [2249, 0]
click at [253, 271] on img at bounding box center [229, 273] width 137 height 137
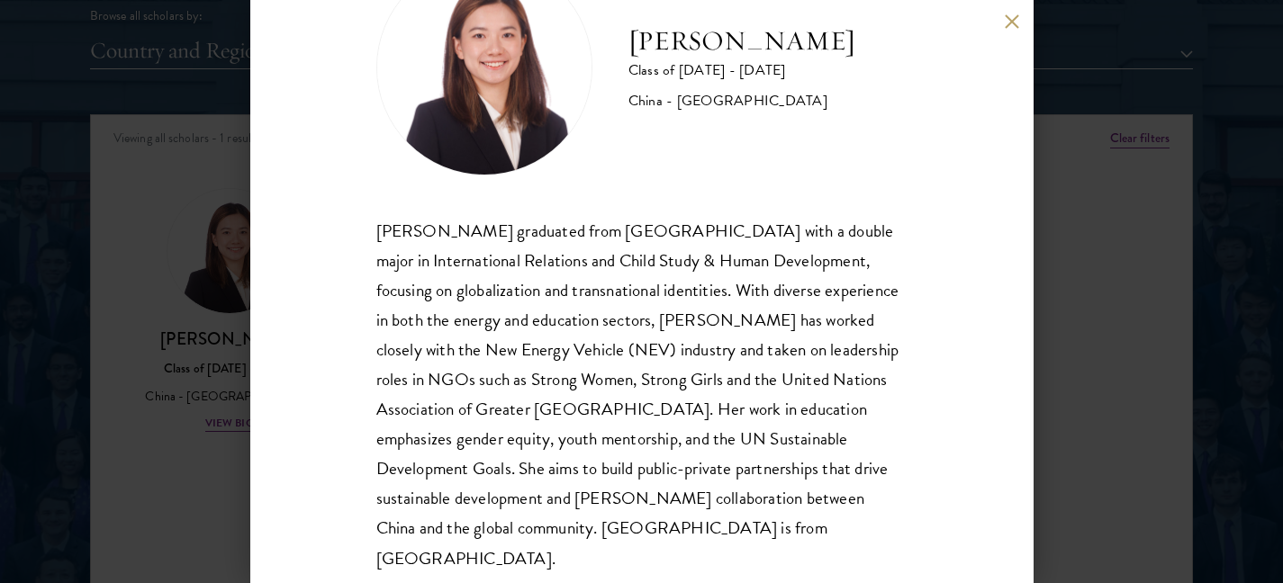
scroll to position [108, 0]
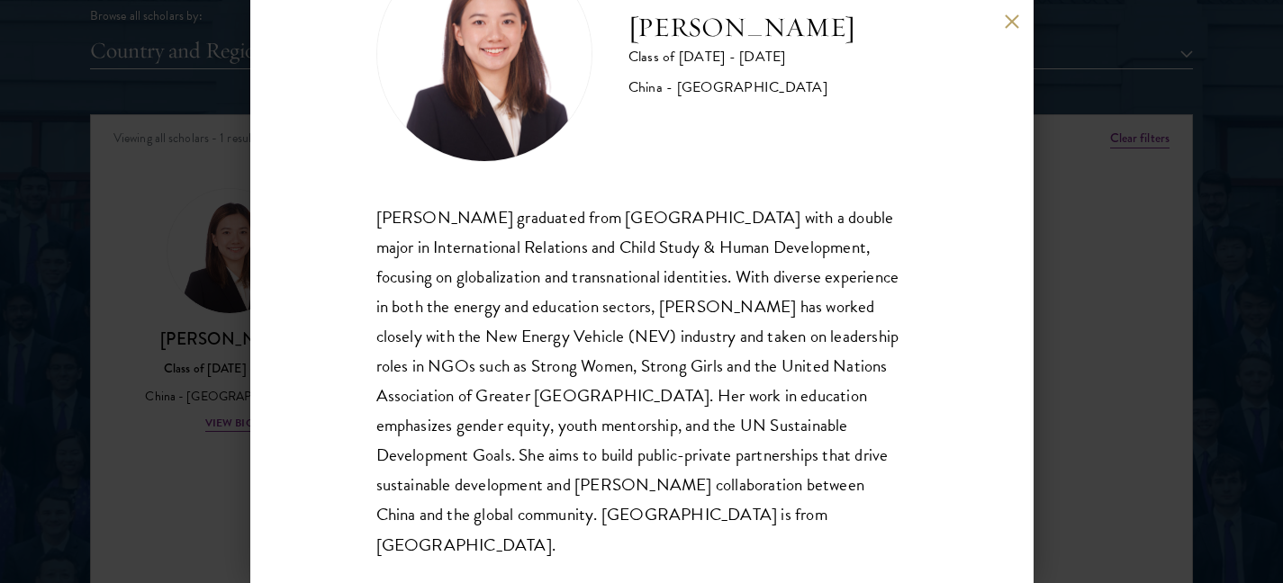
click at [690, 283] on div "[PERSON_NAME] graduated from [GEOGRAPHIC_DATA] with a double major in Internati…" at bounding box center [641, 381] width 531 height 357
click at [686, 279] on div "[PERSON_NAME] graduated from [GEOGRAPHIC_DATA] with a double major in Internati…" at bounding box center [641, 381] width 531 height 357
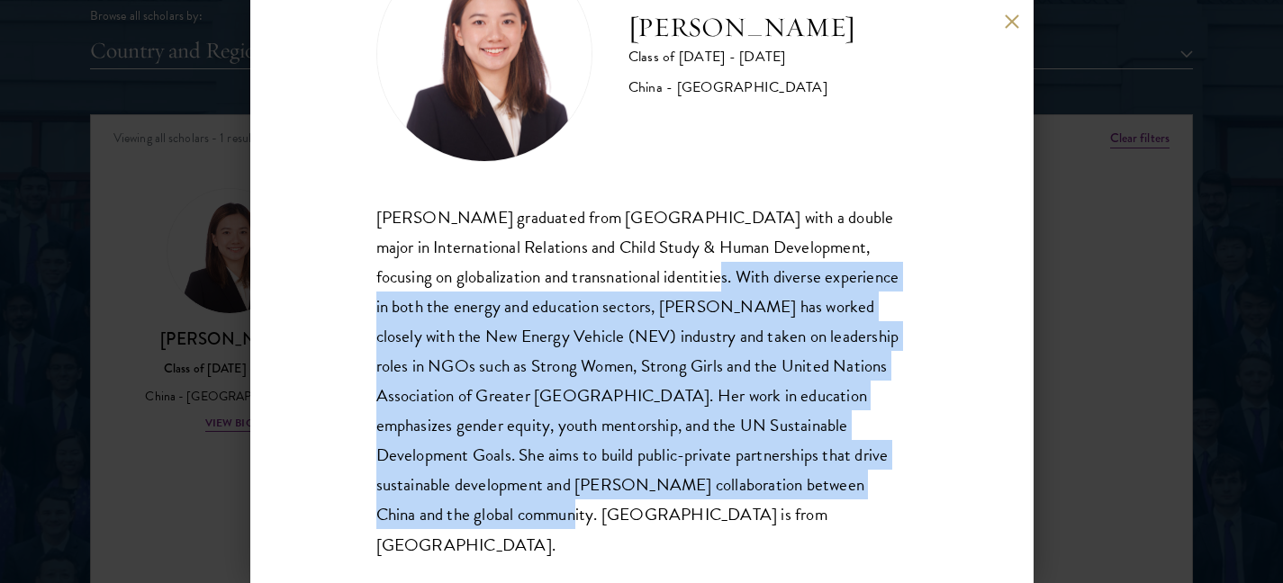
drag, startPoint x: 681, startPoint y: 278, endPoint x: 802, endPoint y: 508, distance: 259.3
click at [802, 508] on div "[PERSON_NAME] graduated from [GEOGRAPHIC_DATA] with a double major in Internati…" at bounding box center [641, 381] width 531 height 357
click at [803, 507] on div "[PERSON_NAME] graduated from [GEOGRAPHIC_DATA] with a double major in Internati…" at bounding box center [641, 381] width 531 height 357
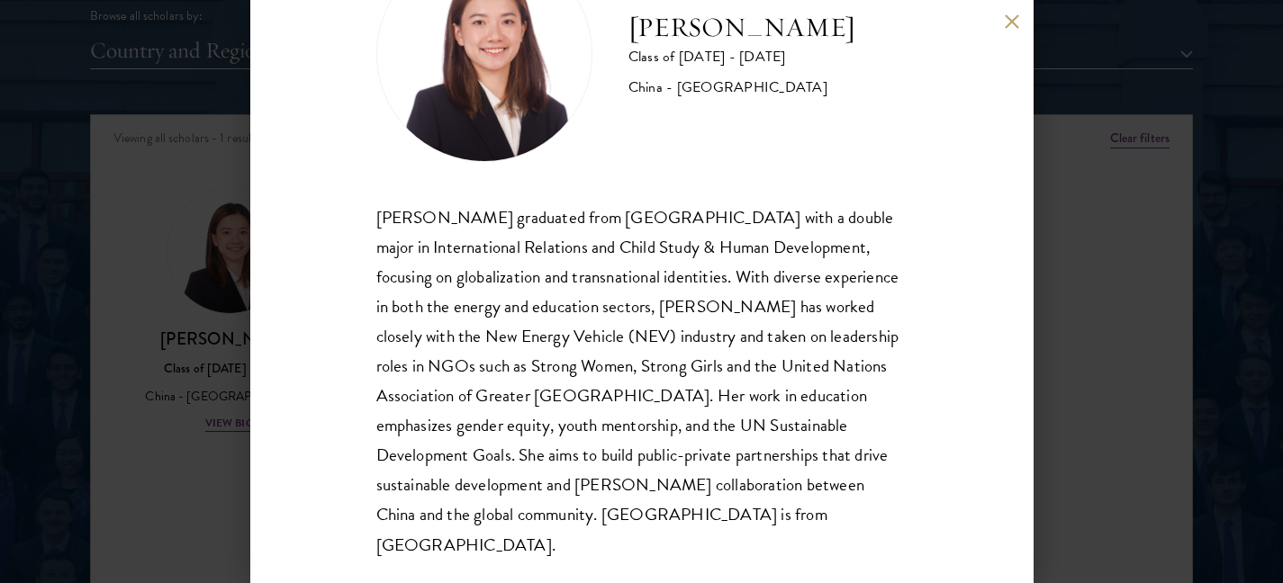
click at [1059, 405] on div "Shiqian Cui Class of 2025 - 2026 China - Tufts University Shiqian Cui graduated…" at bounding box center [641, 291] width 1283 height 583
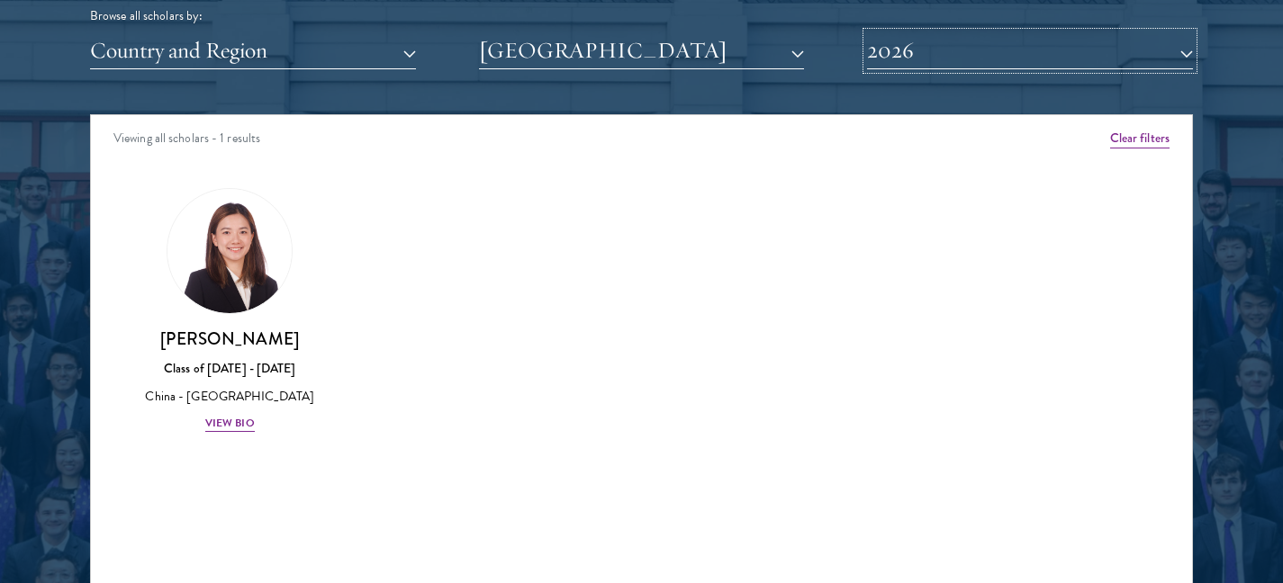
click at [921, 54] on button "2026" at bounding box center [1030, 50] width 326 height 37
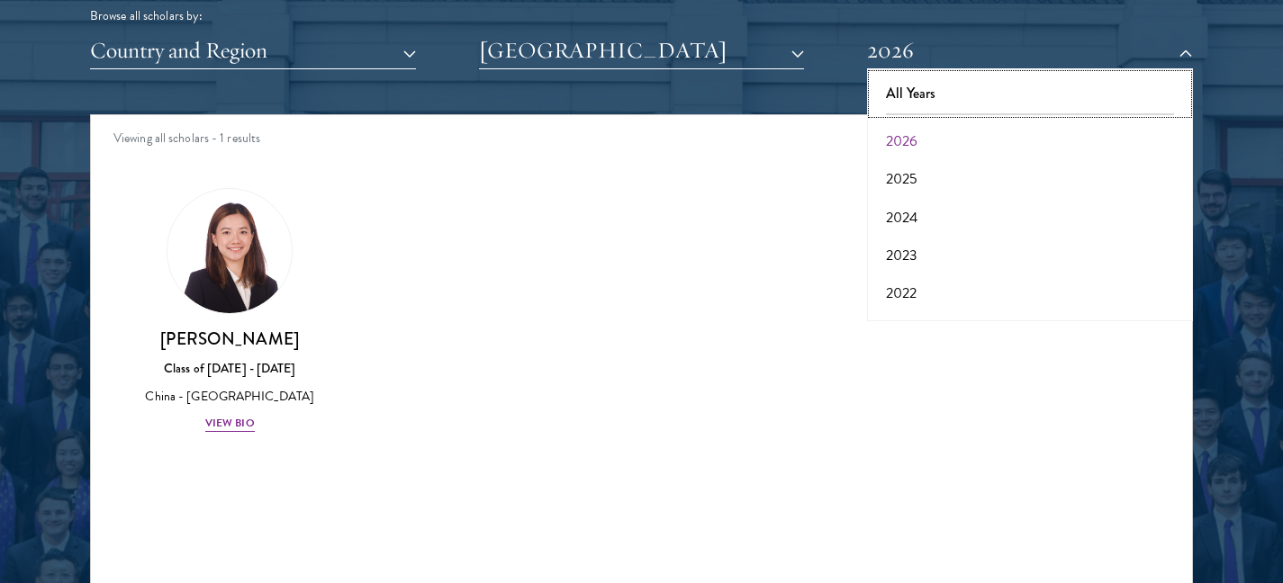
click at [926, 88] on button "All Years" at bounding box center [1029, 94] width 315 height 38
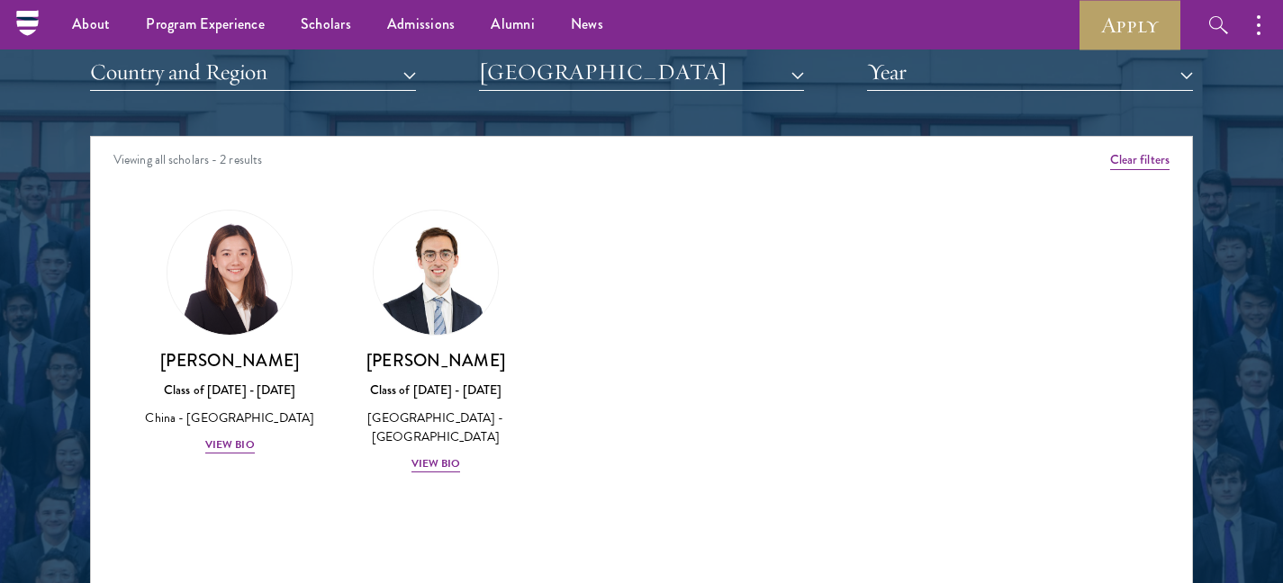
scroll to position [2247, 0]
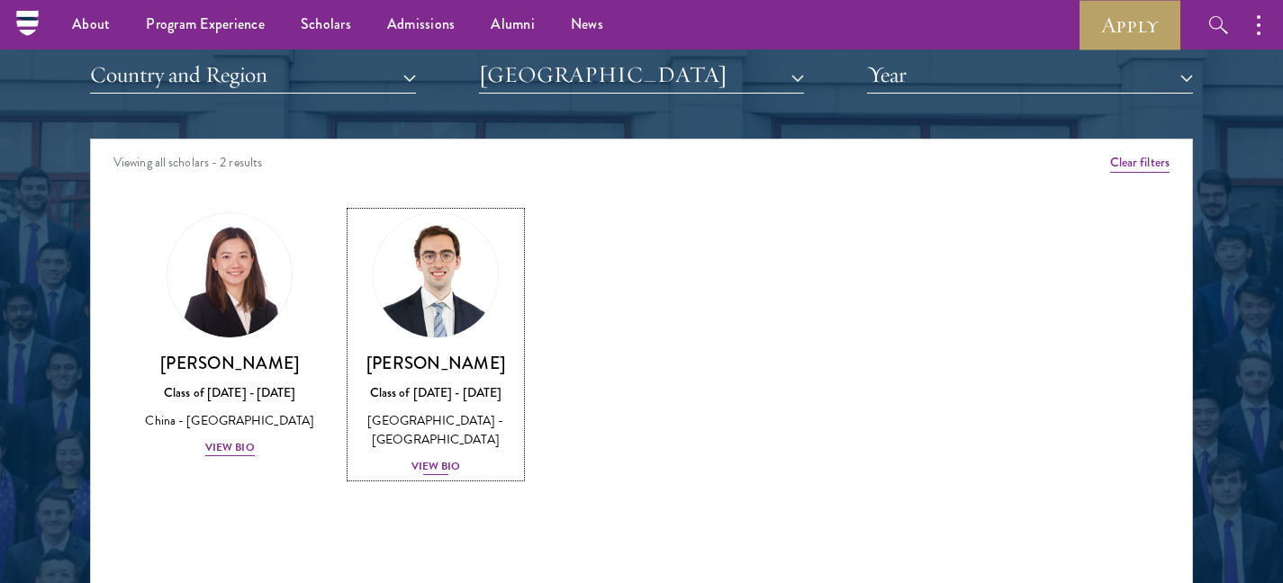
click at [440, 473] on div "View Bio" at bounding box center [436, 466] width 50 height 17
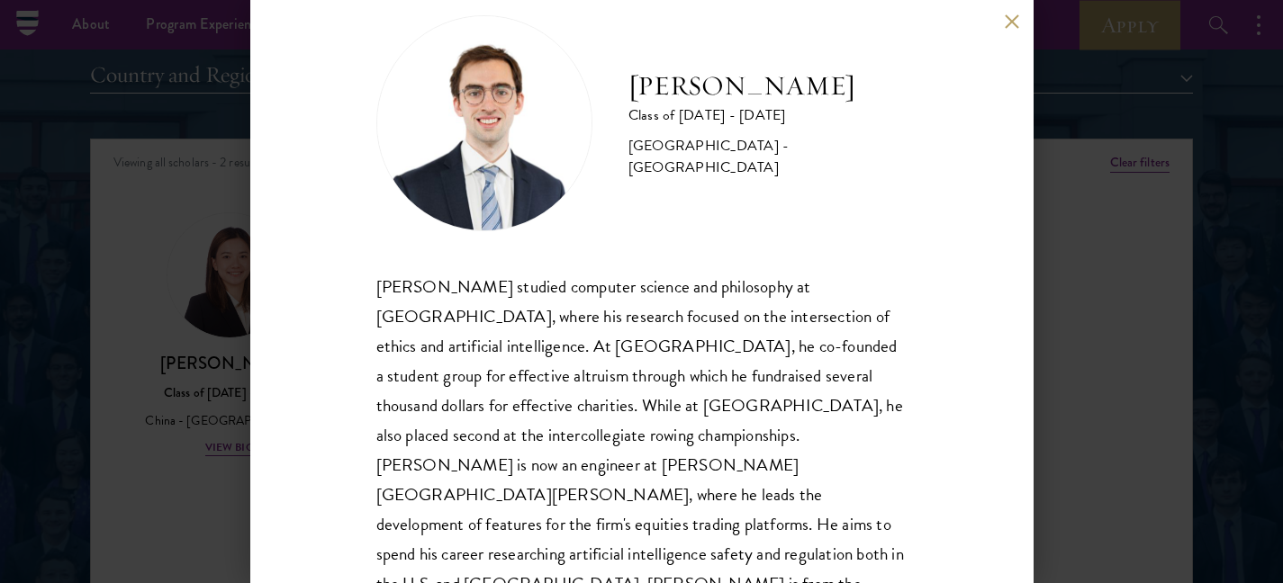
scroll to position [49, 0]
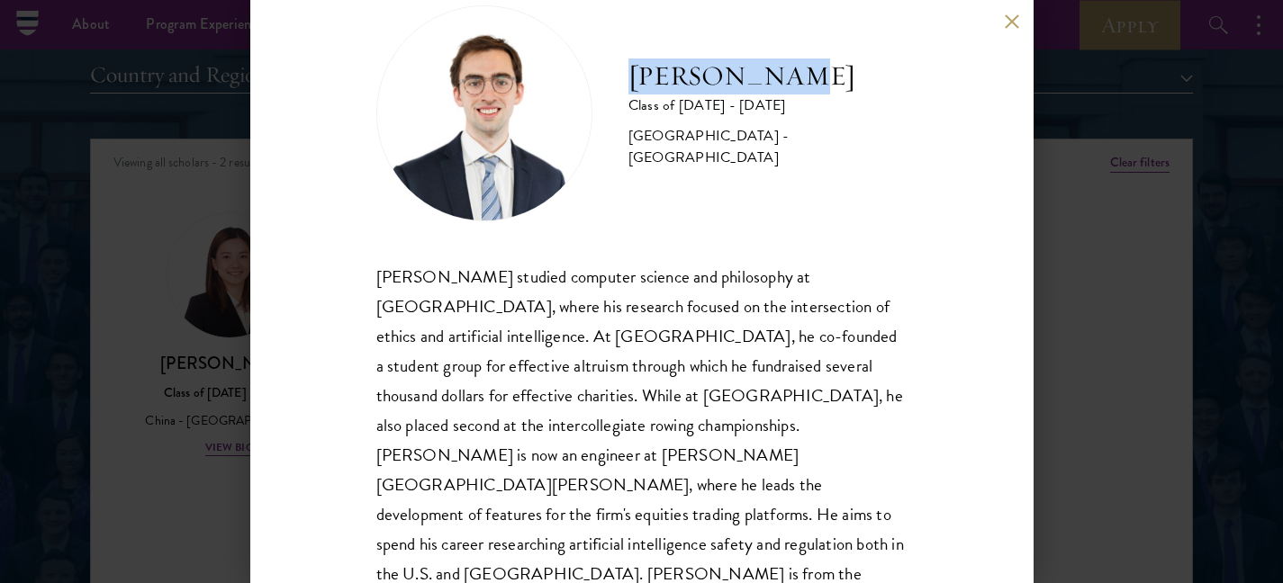
drag, startPoint x: 635, startPoint y: 93, endPoint x: 766, endPoint y: 92, distance: 130.5
click at [793, 87] on h2 "[PERSON_NAME]" at bounding box center [767, 77] width 279 height 36
copy h2 "[PERSON_NAME]"
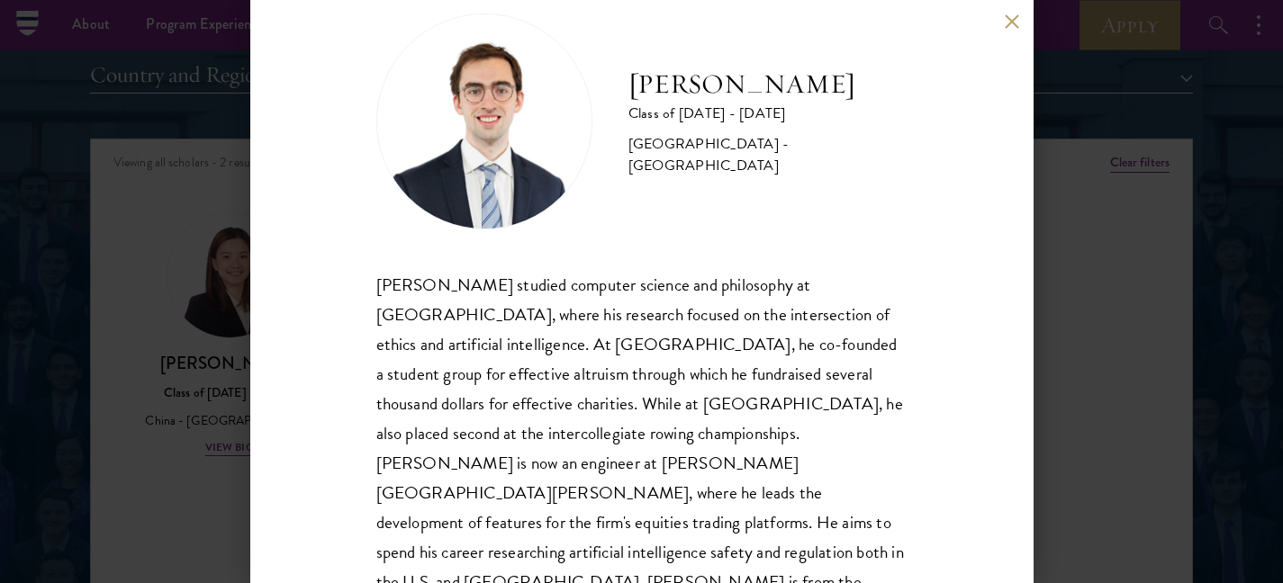
click at [610, 436] on div "David Gantt studied computer science and philosophy at Tufts University, where …" at bounding box center [641, 448] width 531 height 357
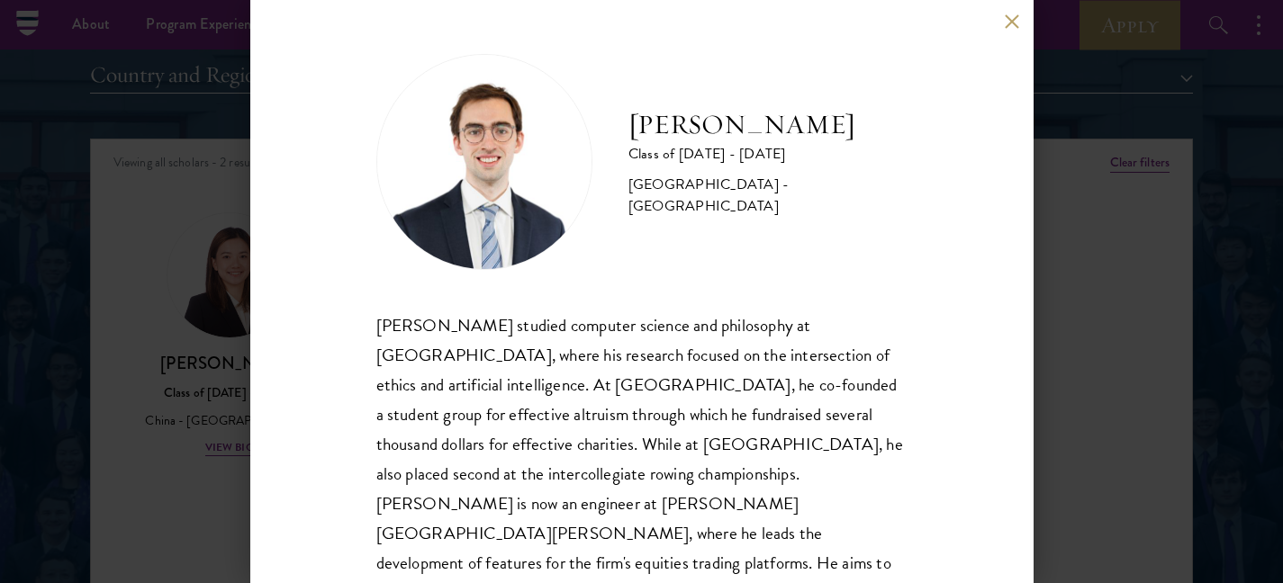
click at [117, 248] on div "David Gantt Class of 2024 - 2025 United States of America - Tufts University Da…" at bounding box center [641, 291] width 1283 height 583
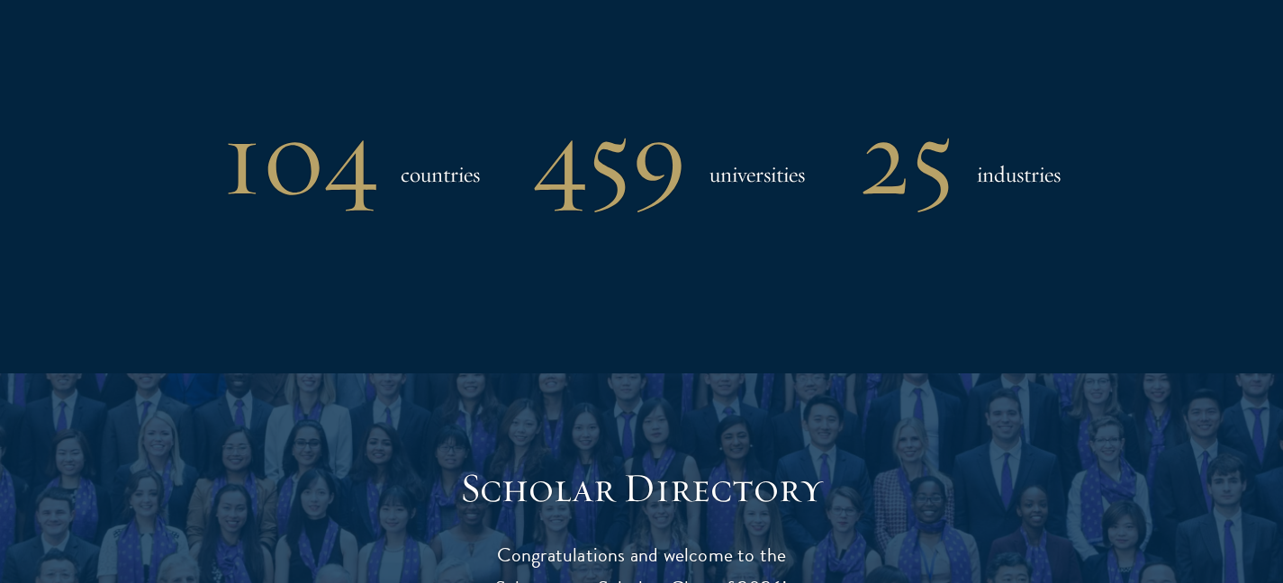
scroll to position [1608, 0]
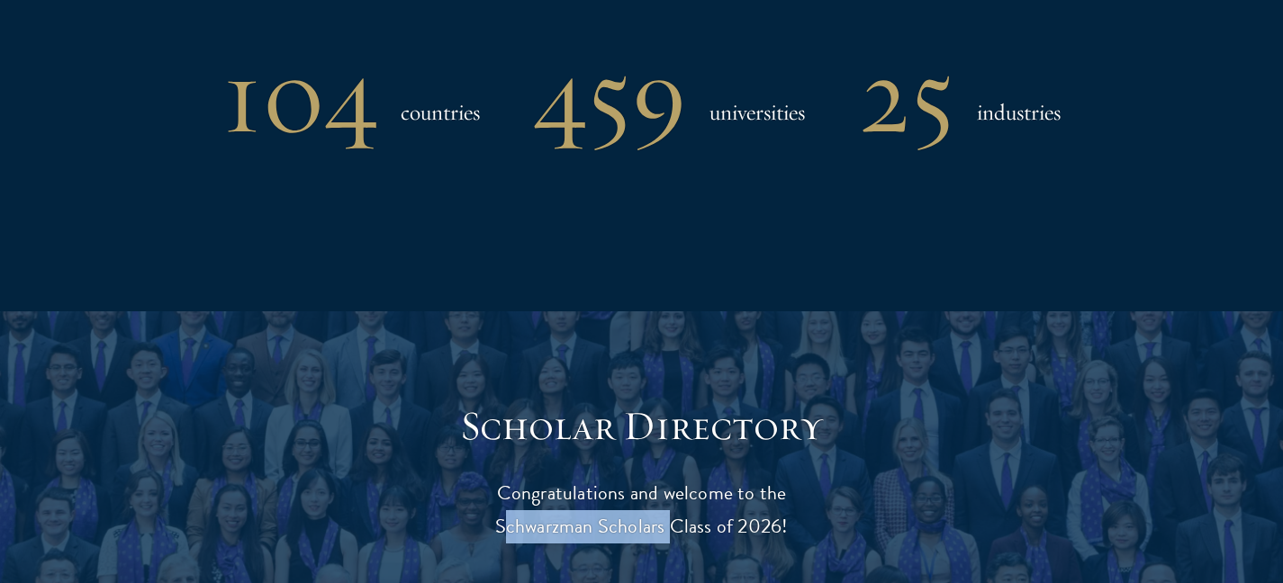
drag, startPoint x: 489, startPoint y: 531, endPoint x: 663, endPoint y: 529, distance: 174.6
click at [663, 529] on p "Congratulations and welcome to the Schwarzman Scholars Class of 2026!" at bounding box center [642, 510] width 558 height 67
copy p "Schwarzman Scholars"
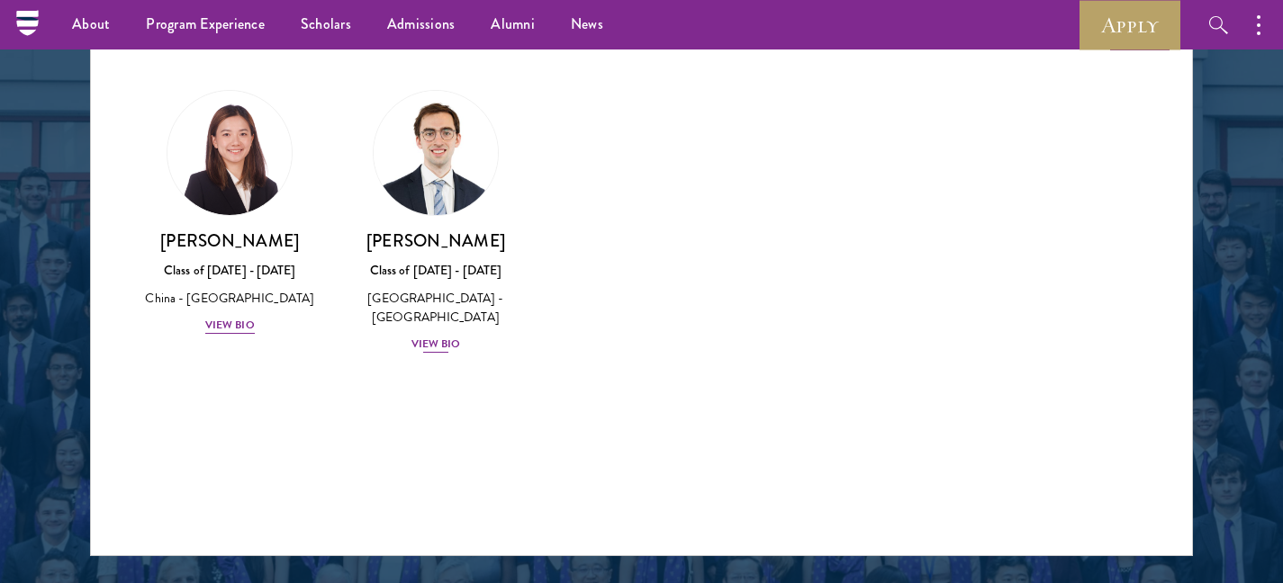
scroll to position [2300, 0]
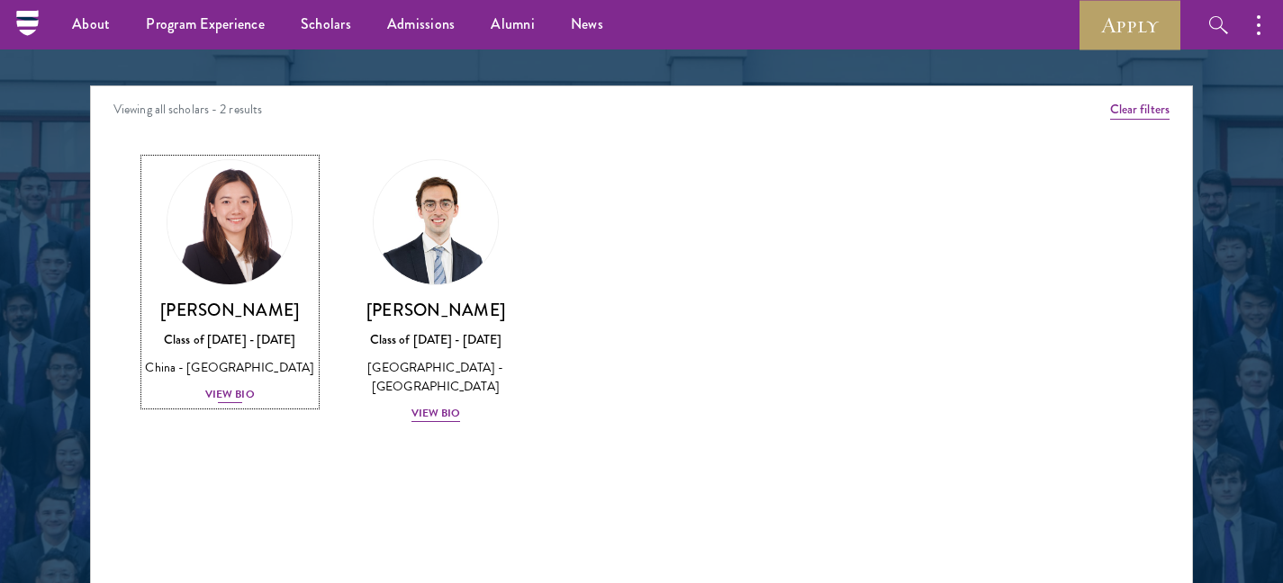
click at [225, 302] on h3 "[PERSON_NAME]" at bounding box center [230, 310] width 170 height 23
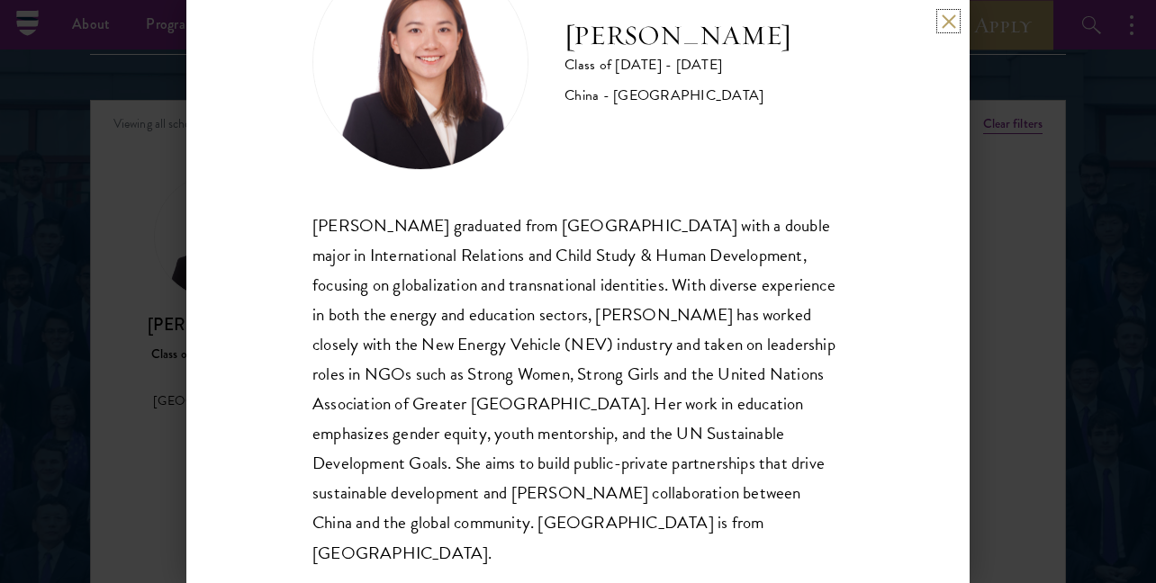
scroll to position [108, 0]
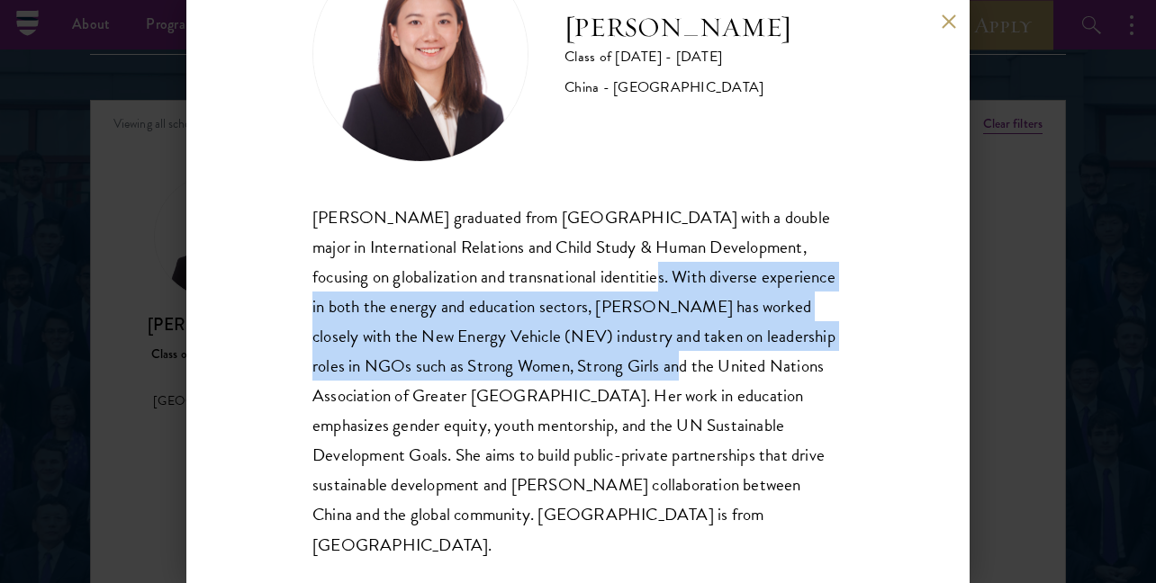
drag, startPoint x: 612, startPoint y: 273, endPoint x: 595, endPoint y: 376, distance: 104.9
click at [606, 380] on div "[PERSON_NAME] graduated from [GEOGRAPHIC_DATA] with a double major in Internati…" at bounding box center [577, 381] width 531 height 357
click at [594, 376] on div "[PERSON_NAME] graduated from [GEOGRAPHIC_DATA] with a double major in Internati…" at bounding box center [577, 381] width 531 height 357
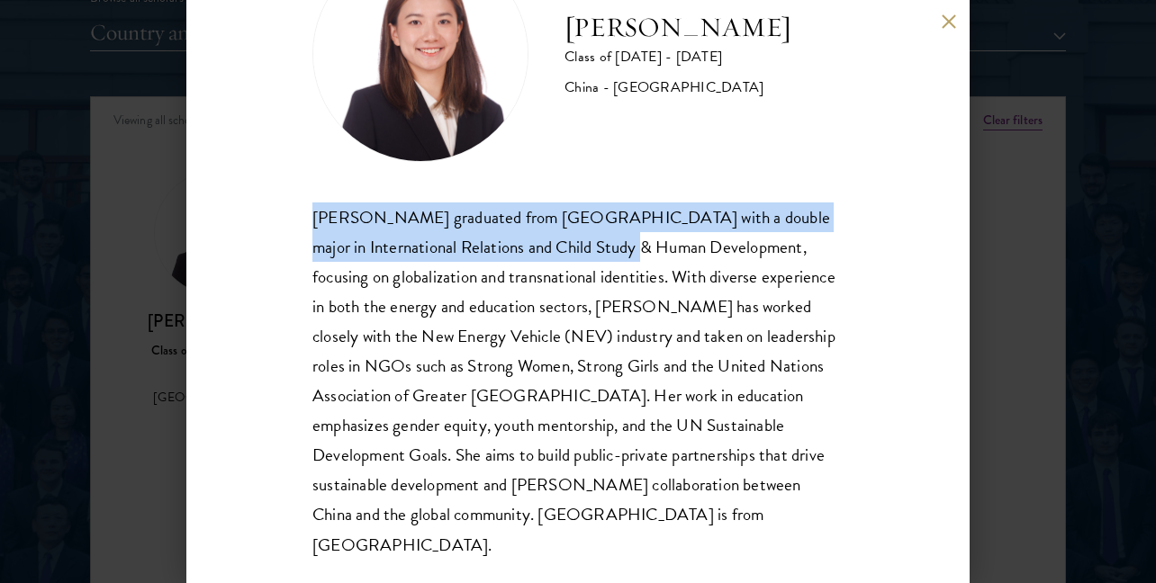
drag, startPoint x: 304, startPoint y: 217, endPoint x: 625, endPoint y: 250, distance: 322.2
click at [624, 249] on div "Shiqian Cui Class of 2025 - 2026 China - Tufts University Shiqian Cui graduated…" at bounding box center [577, 291] width 783 height 583
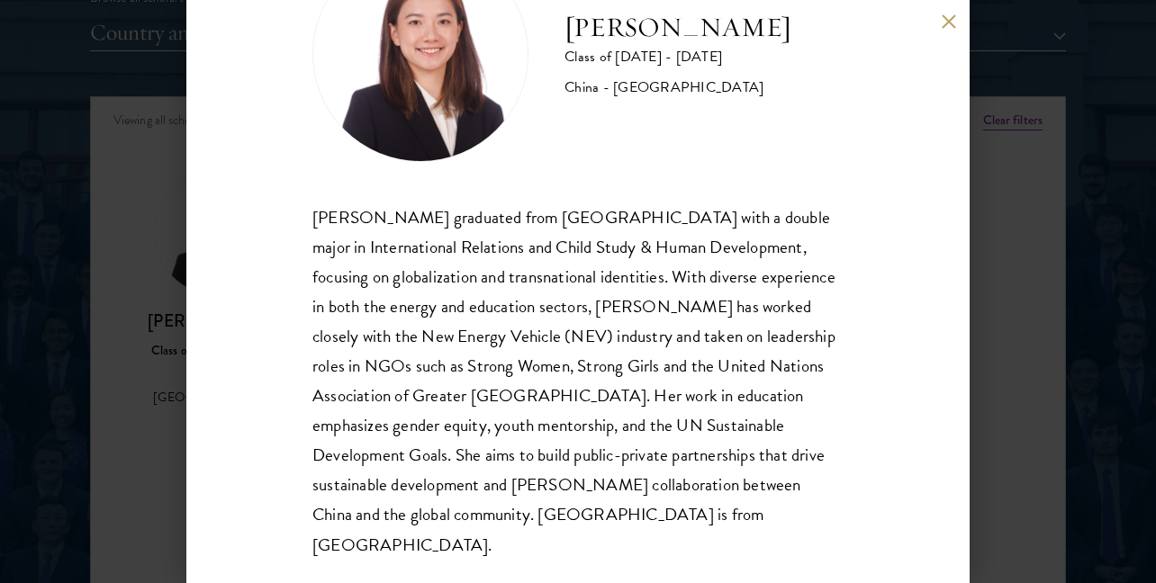
click at [996, 360] on div "Shiqian Cui Class of 2025 - 2026 China - Tufts University Shiqian Cui graduated…" at bounding box center [578, 291] width 1156 height 583
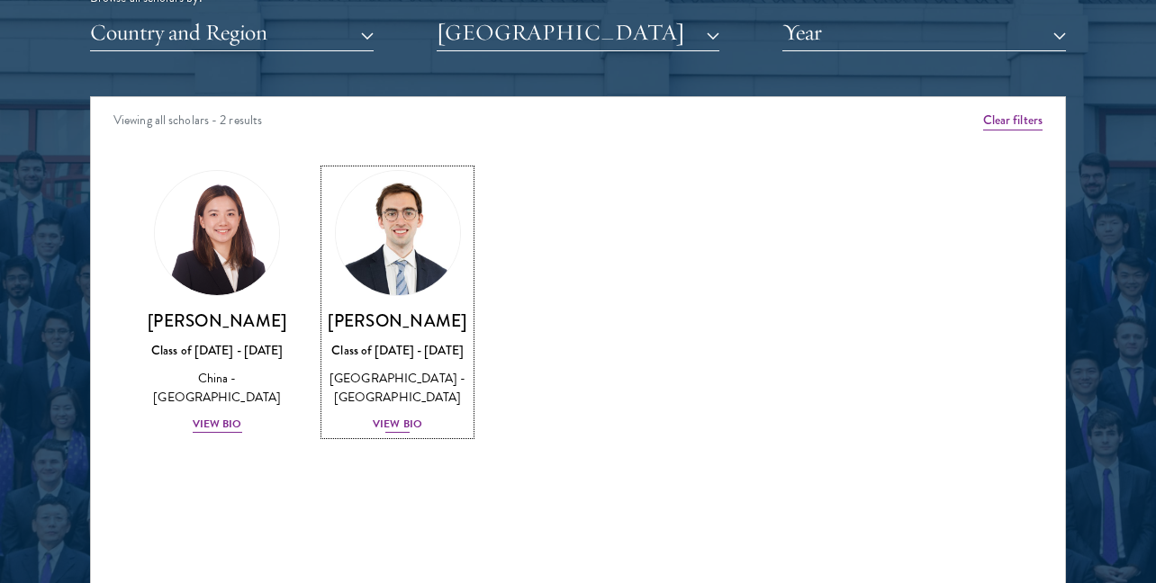
click at [418, 317] on h3 "[PERSON_NAME]" at bounding box center [397, 321] width 144 height 23
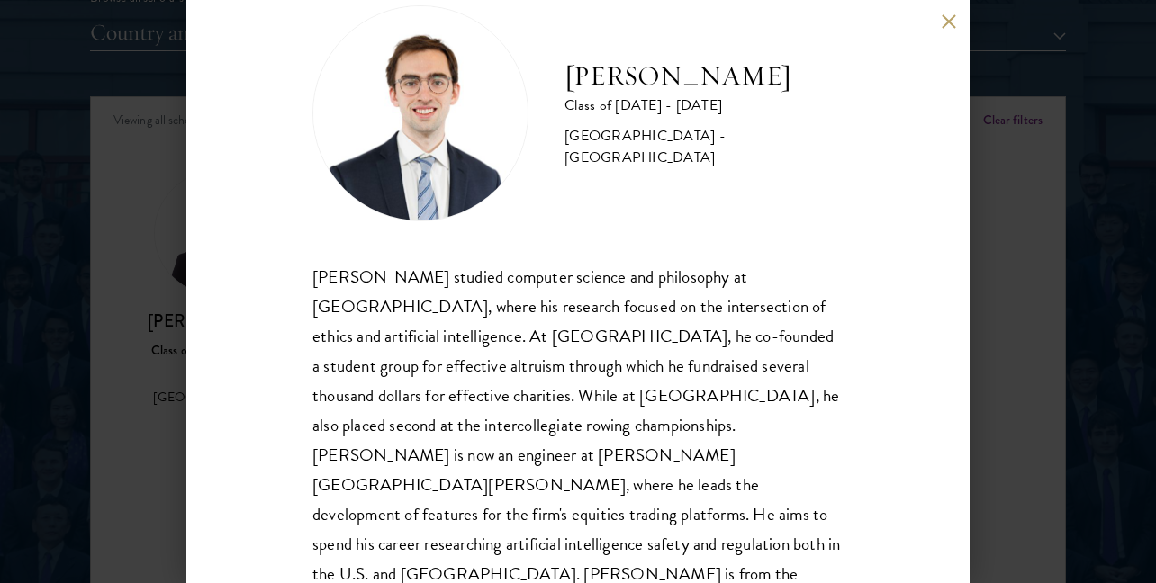
scroll to position [49, 0]
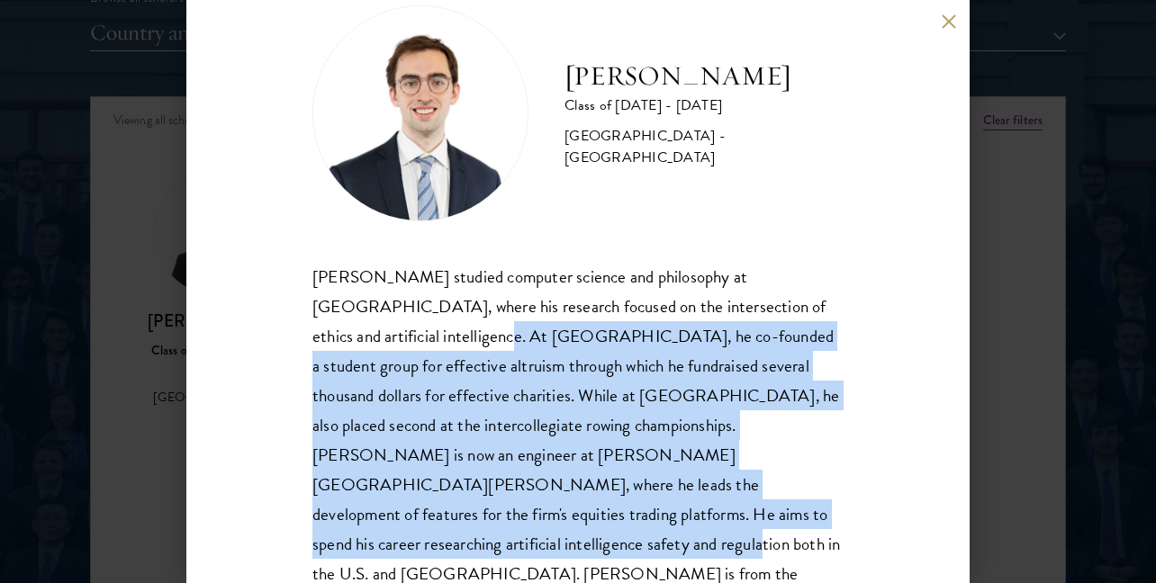
drag, startPoint x: 398, startPoint y: 335, endPoint x: 823, endPoint y: 522, distance: 464.3
click at [823, 523] on div "David Gantt studied computer science and philosophy at Tufts University, where …" at bounding box center [577, 440] width 531 height 357
click at [823, 522] on div "David Gantt studied computer science and philosophy at Tufts University, where …" at bounding box center [577, 440] width 531 height 357
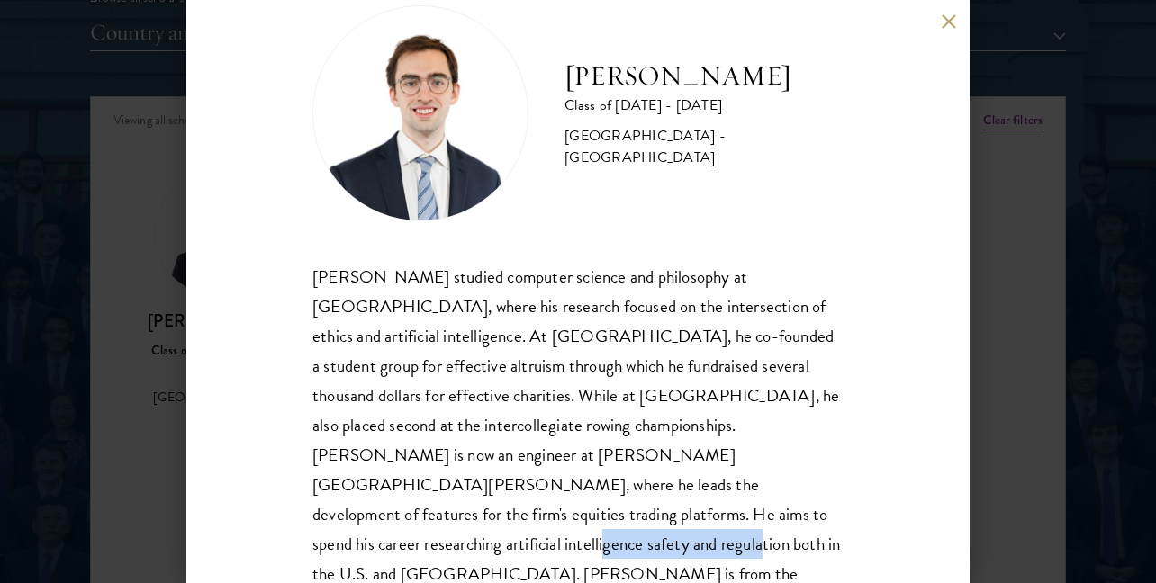
drag, startPoint x: 798, startPoint y: 514, endPoint x: 626, endPoint y: 509, distance: 172.0
click at [631, 511] on div "David Gantt studied computer science and philosophy at Tufts University, where …" at bounding box center [577, 440] width 531 height 357
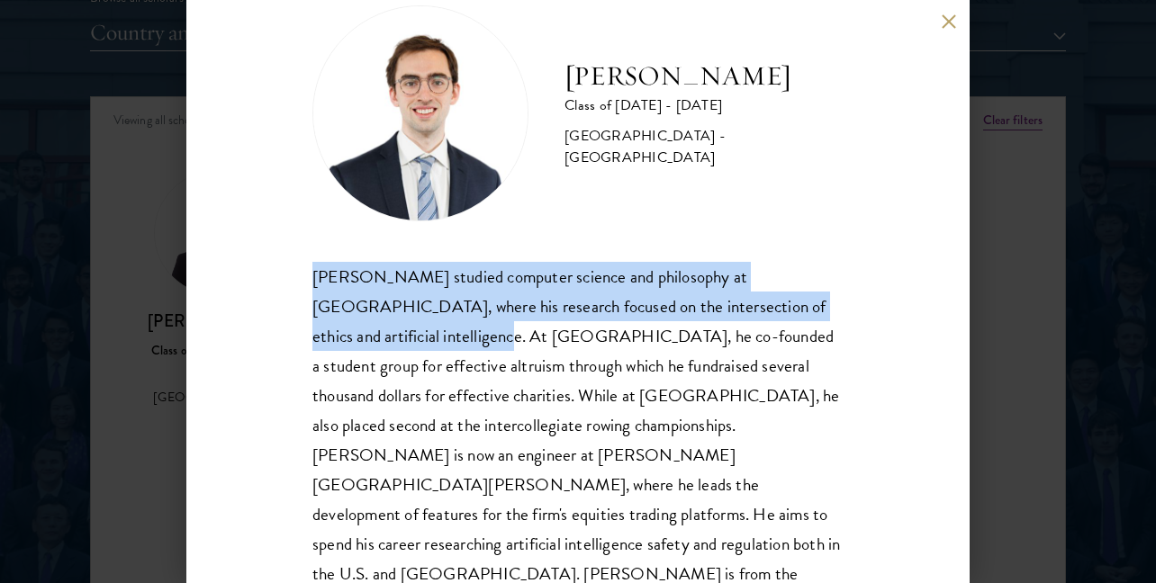
drag, startPoint x: 302, startPoint y: 275, endPoint x: 398, endPoint y: 329, distance: 110.4
click at [398, 329] on div "David Gantt Class of 2024 - 2025 United States of America - Tufts University Da…" at bounding box center [577, 291] width 783 height 583
click at [401, 333] on div "David Gantt studied computer science and philosophy at Tufts University, where …" at bounding box center [577, 440] width 531 height 357
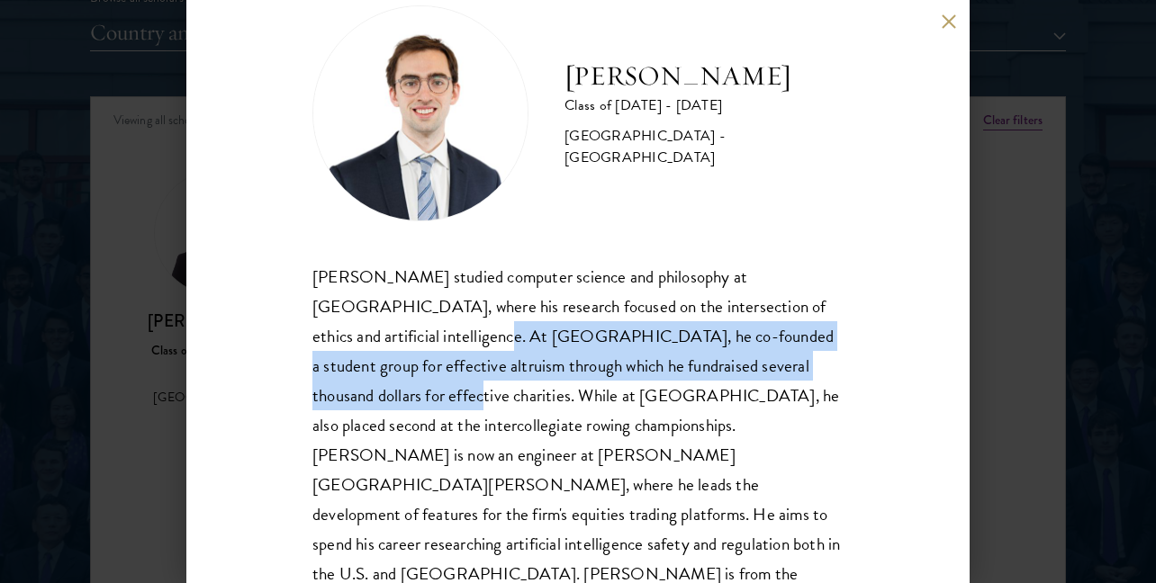
drag, startPoint x: 401, startPoint y: 333, endPoint x: 826, endPoint y: 365, distance: 426.9
click at [826, 365] on div "David Gantt studied computer science and philosophy at Tufts University, where …" at bounding box center [577, 440] width 531 height 357
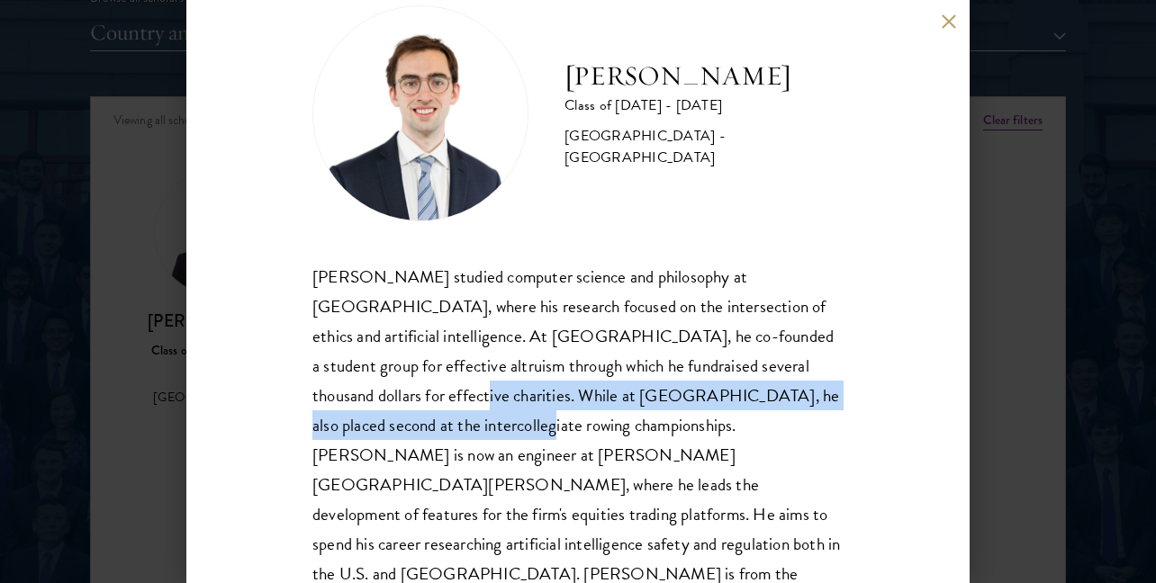
drag, startPoint x: 302, startPoint y: 394, endPoint x: 424, endPoint y: 420, distance: 125.2
click at [424, 420] on div "David Gantt Class of 2024 - 2025 United States of America - Tufts University Da…" at bounding box center [577, 291] width 783 height 583
click at [424, 420] on div "David Gantt studied computer science and philosophy at Tufts University, where …" at bounding box center [577, 440] width 531 height 357
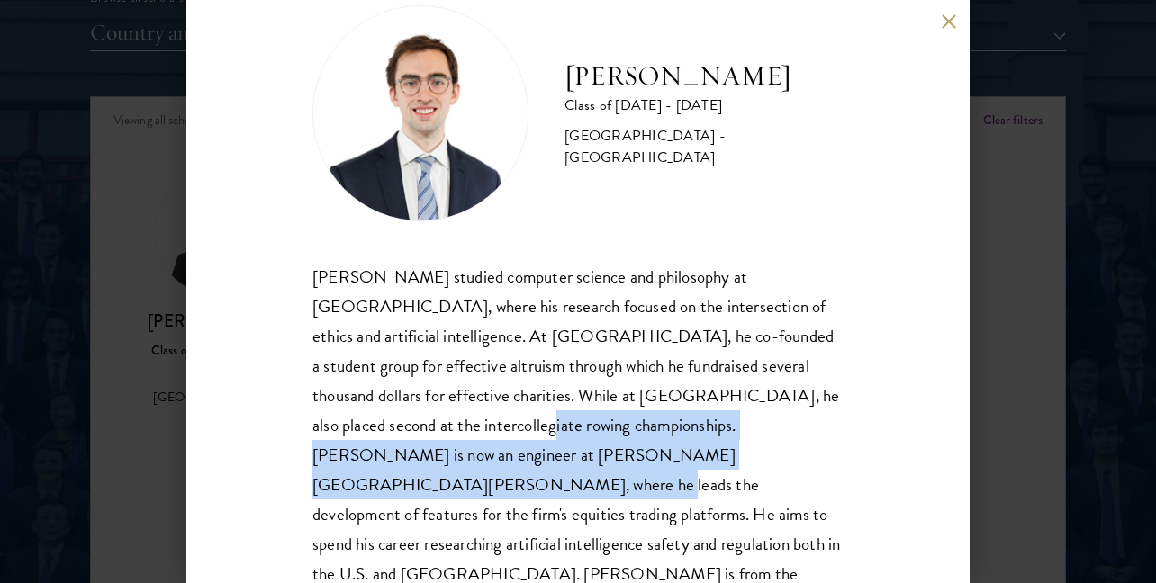
drag, startPoint x: 424, startPoint y: 420, endPoint x: 675, endPoint y: 445, distance: 252.3
click at [675, 445] on div "David Gantt studied computer science and philosophy at Tufts University, where …" at bounding box center [577, 440] width 531 height 357
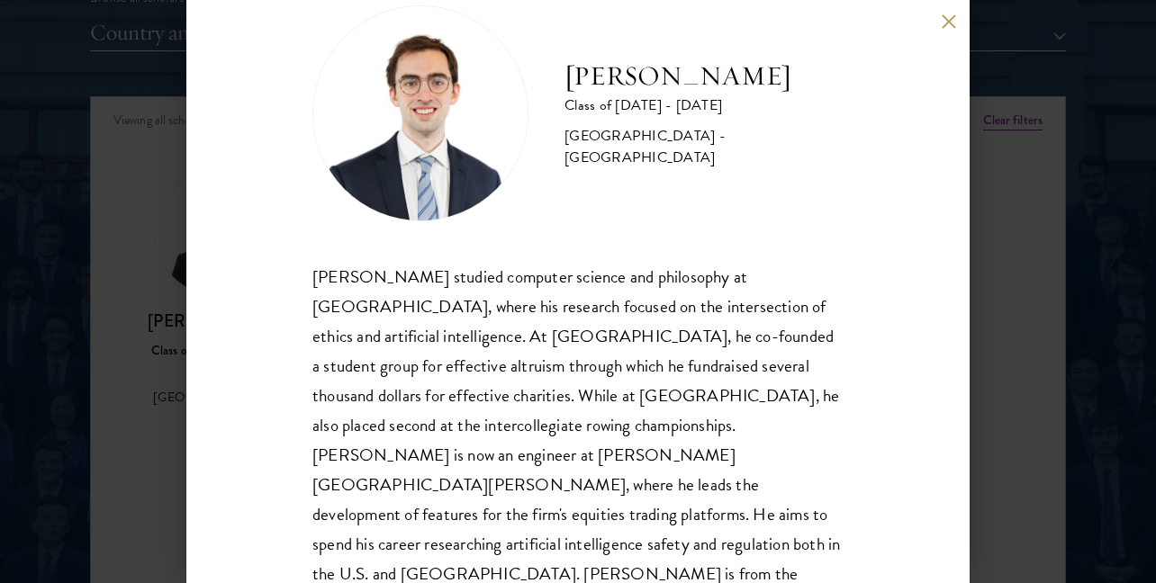
click at [1030, 365] on div "David Gantt Class of 2024 - 2025 United States of America - Tufts University Da…" at bounding box center [578, 291] width 1156 height 583
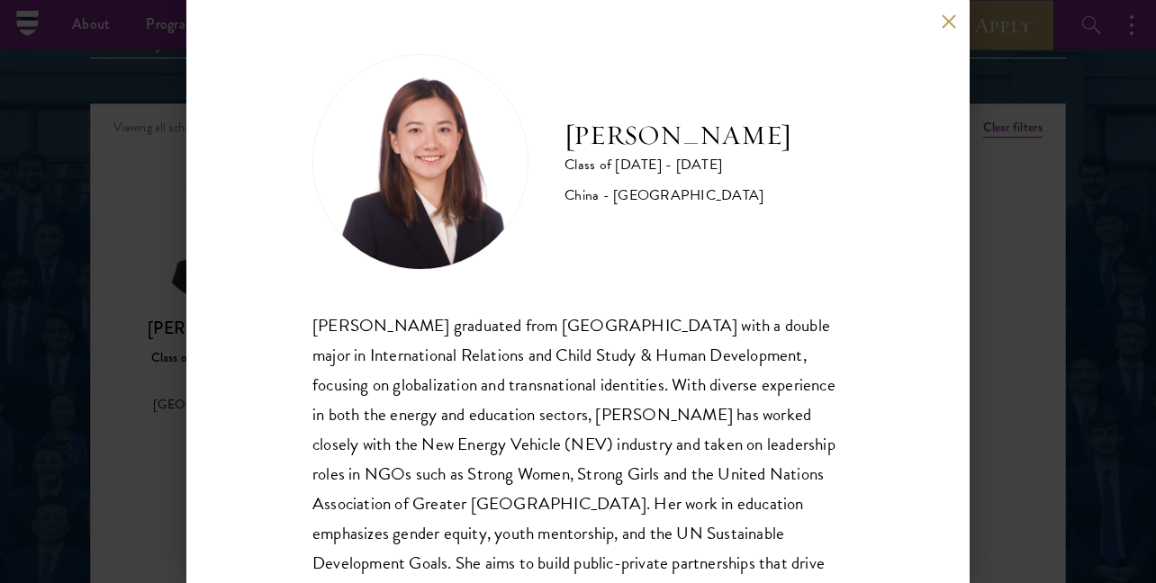
click at [947, 26] on button at bounding box center [948, 21] width 15 height 15
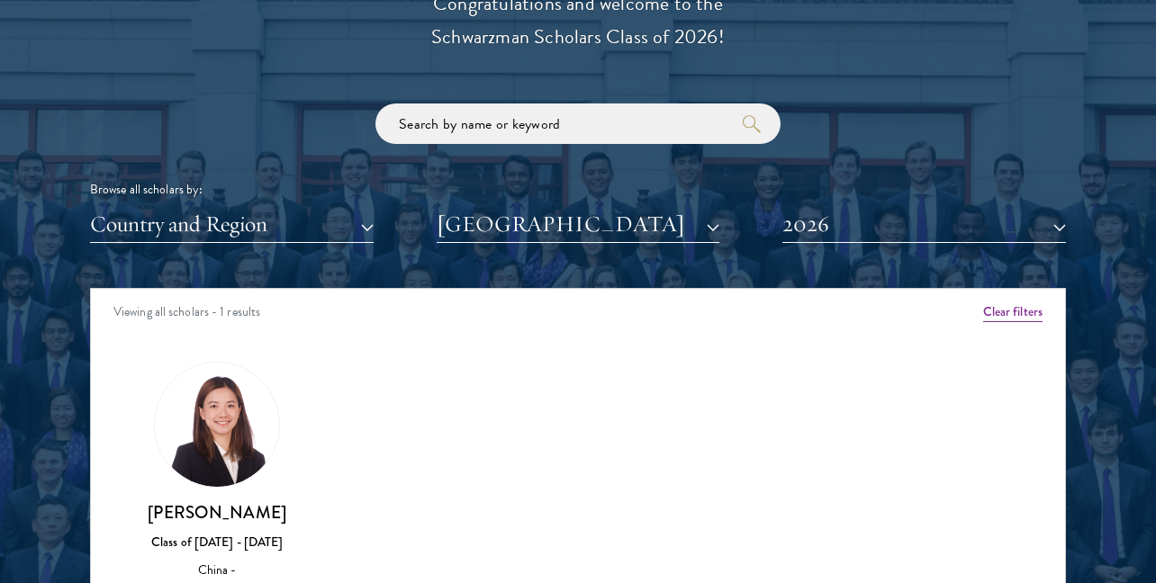
scroll to position [2049, 0]
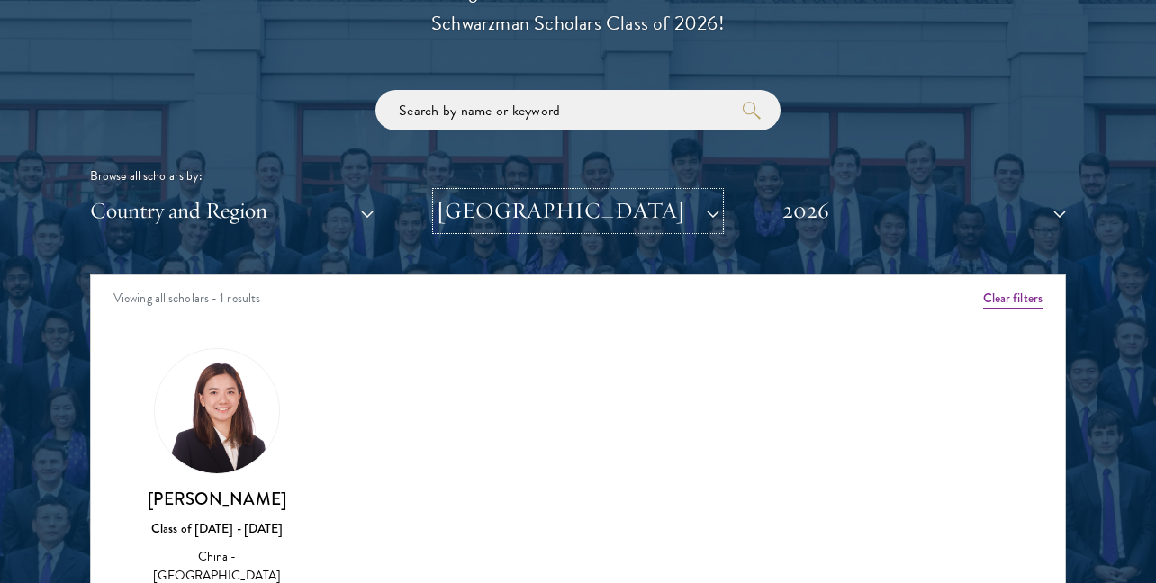
click at [653, 208] on button "[GEOGRAPHIC_DATA]" at bounding box center [579, 211] width 284 height 37
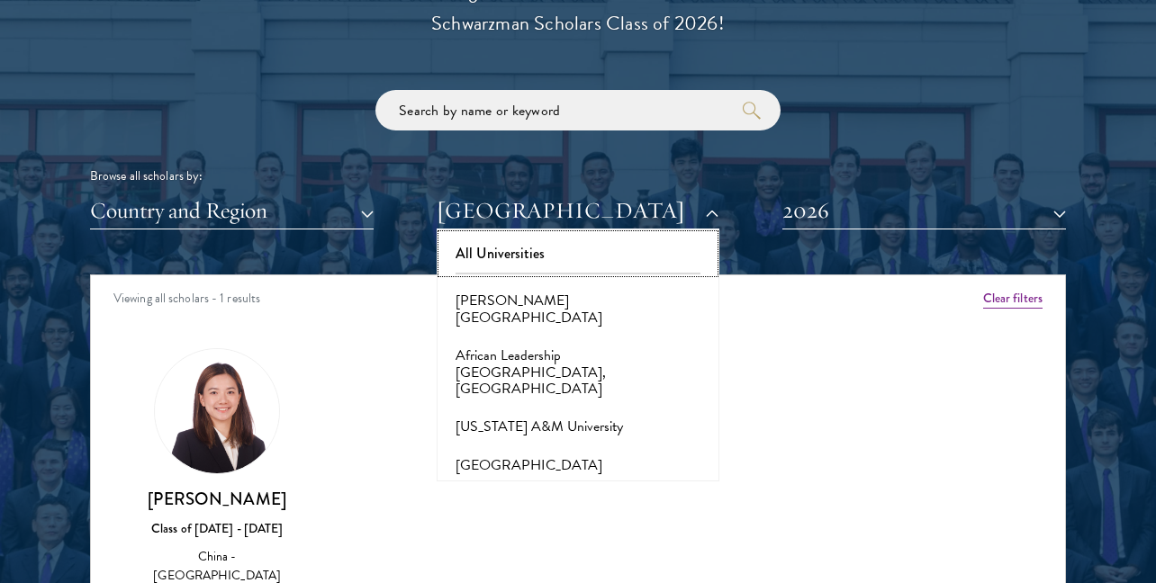
click at [573, 256] on button "All Universities" at bounding box center [578, 254] width 273 height 38
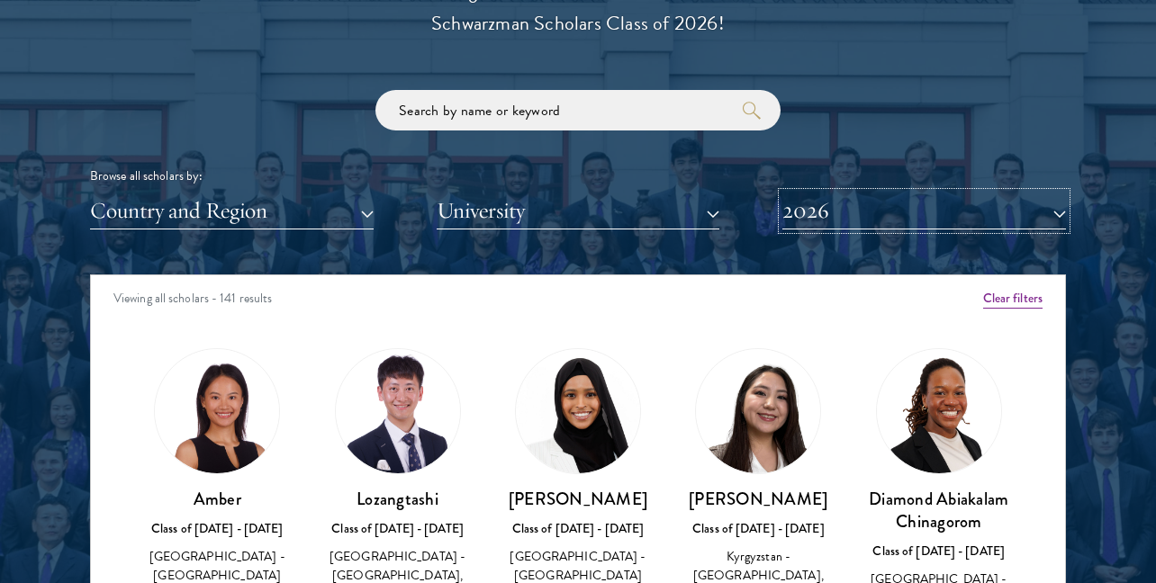
click at [810, 197] on button "2026" at bounding box center [924, 211] width 284 height 37
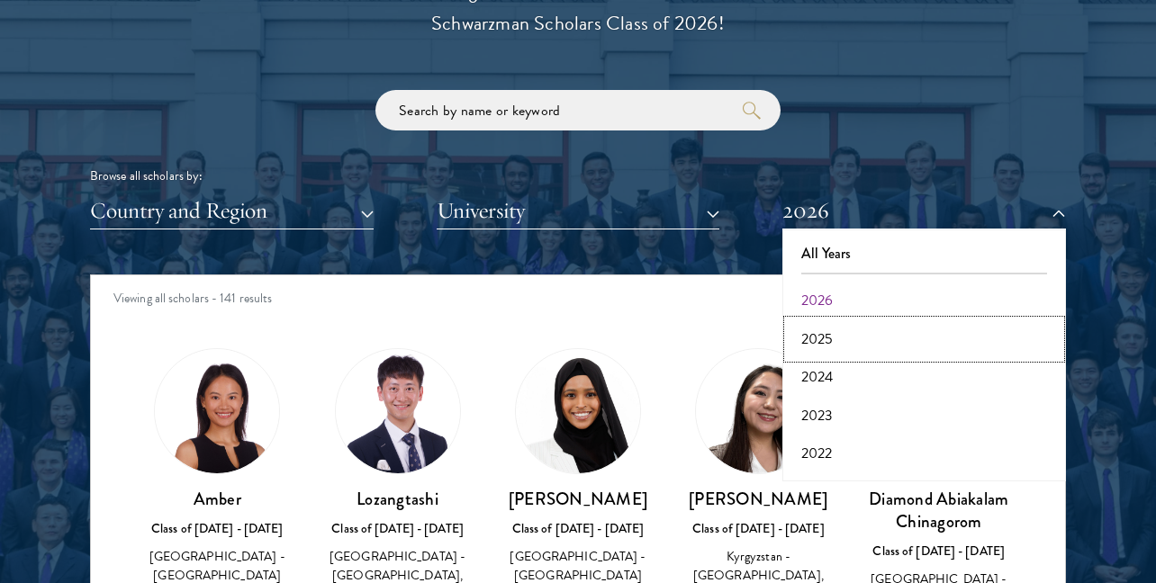
click at [813, 336] on button "2025" at bounding box center [924, 339] width 273 height 38
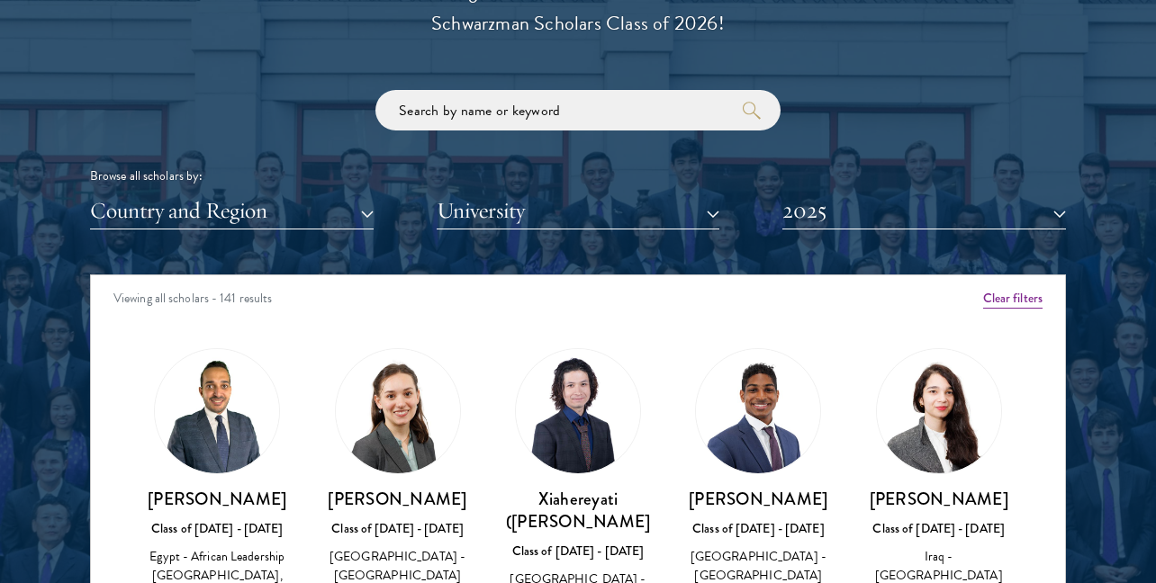
scroll to position [19, 0]
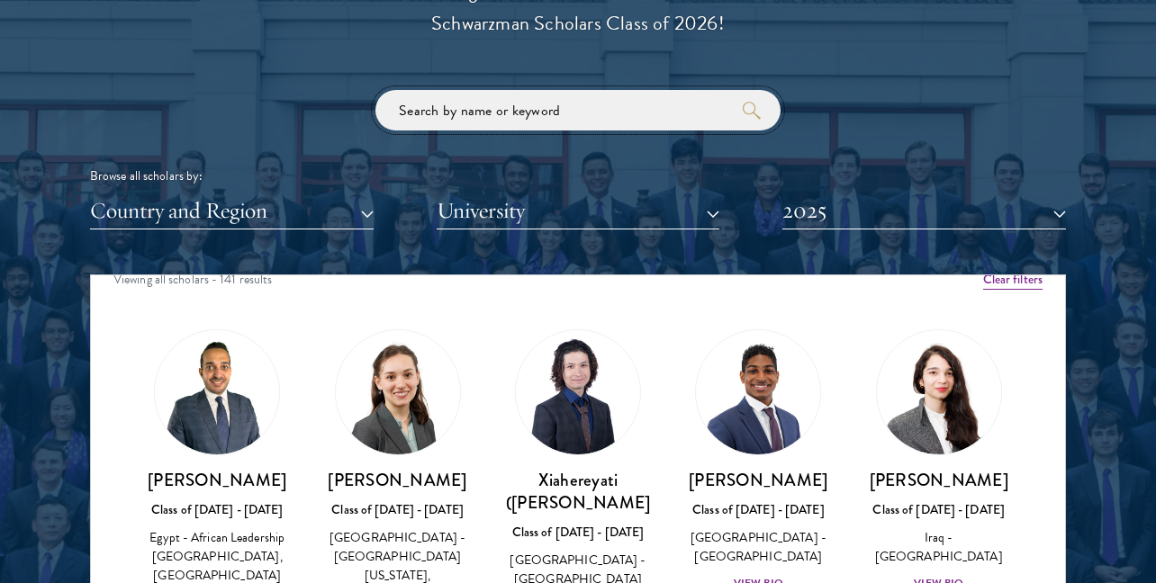
click at [572, 109] on input "search" at bounding box center [577, 110] width 405 height 41
type input "[PERSON_NAME]"
click button "submit" at bounding box center [0, 0] width 0 height 0
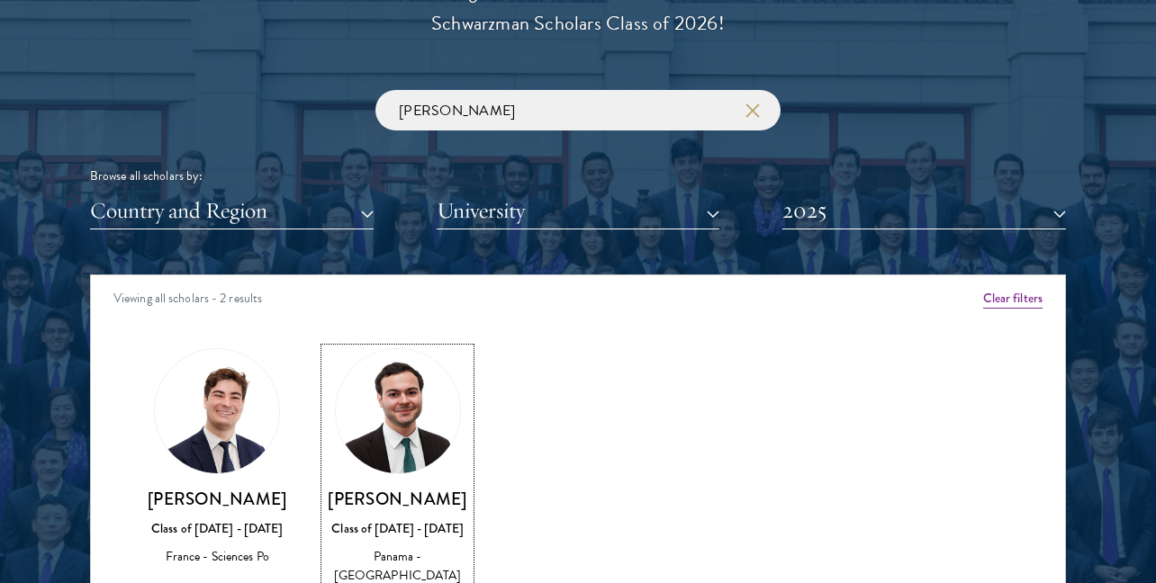
click at [384, 482] on link "[PERSON_NAME] Class of [DATE] - [DATE] [GEOGRAPHIC_DATA] - [GEOGRAPHIC_DATA] Vi…" at bounding box center [397, 480] width 144 height 265
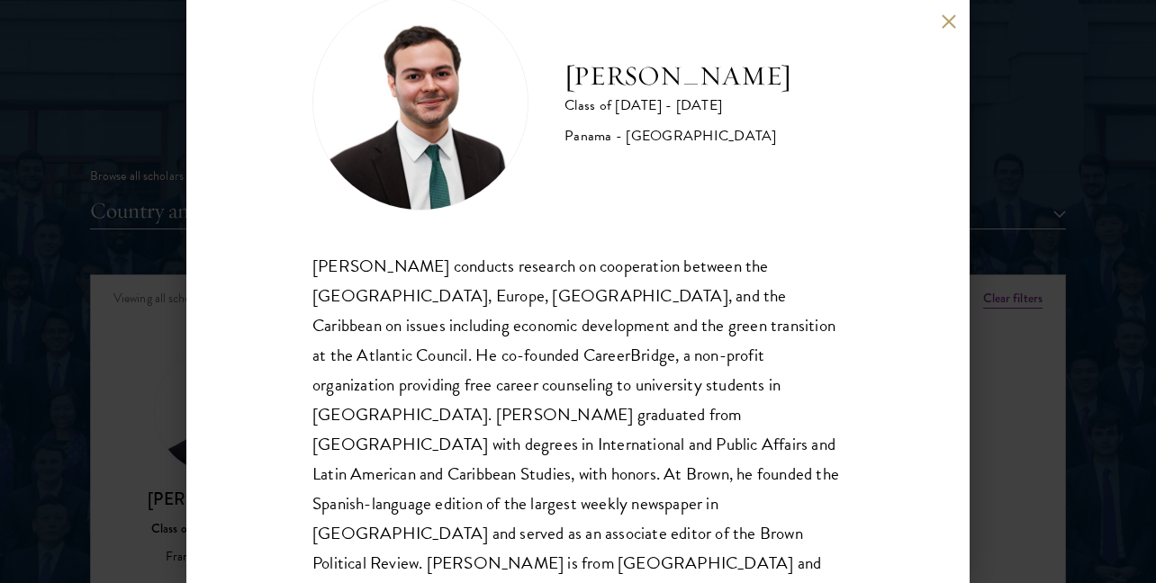
scroll to position [78, 0]
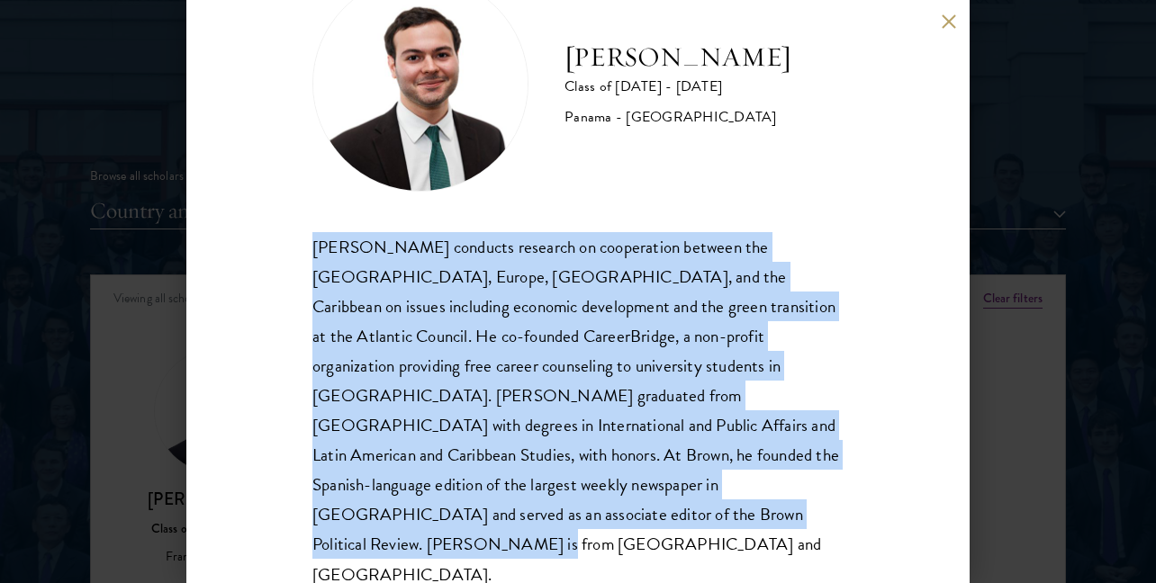
drag, startPoint x: 305, startPoint y: 242, endPoint x: 586, endPoint y: 533, distance: 404.2
click at [586, 534] on div "[PERSON_NAME] Class of [DATE] - [DATE] [GEOGRAPHIC_DATA] - [GEOGRAPHIC_DATA] [P…" at bounding box center [577, 291] width 783 height 583
copy div "[PERSON_NAME] conducts research on cooperation between the [GEOGRAPHIC_DATA], E…"
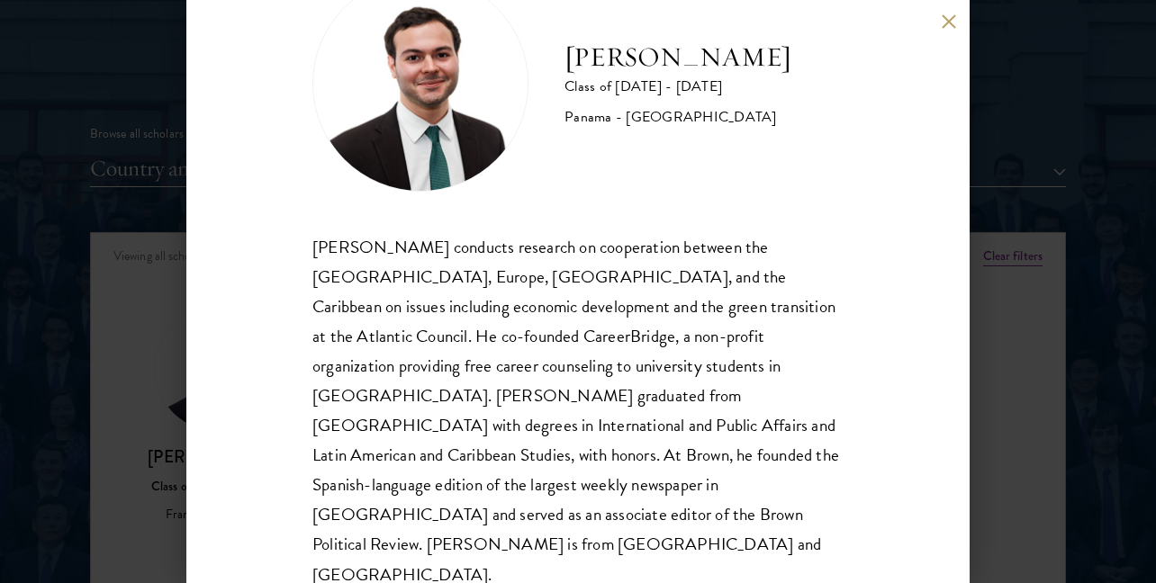
click at [886, 332] on div "[PERSON_NAME] Class of [DATE] - [DATE] [GEOGRAPHIC_DATA] - [GEOGRAPHIC_DATA] [P…" at bounding box center [577, 291] width 783 height 583
click at [935, 23] on div "[PERSON_NAME] Class of [DATE] - [DATE] [GEOGRAPHIC_DATA] - [GEOGRAPHIC_DATA] [P…" at bounding box center [577, 291] width 783 height 583
